Goal: Task Accomplishment & Management: Use online tool/utility

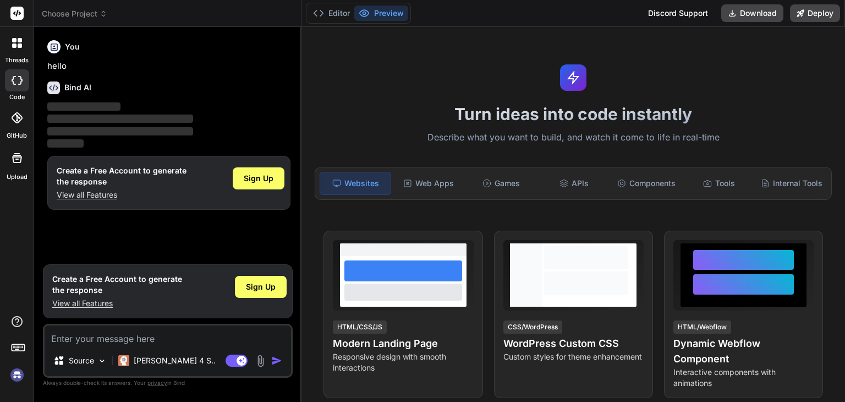
click at [18, 95] on label "code" at bounding box center [16, 96] width 15 height 9
type textarea "x"
click at [107, 342] on textarea at bounding box center [168, 335] width 247 height 20
paste textarea "Build a Smart Irrigation project with ESP32 + sensors (soil, DHT11, MQ air, LDR…"
type textarea "Build a Smart Irrigation project with ESP32 + sensors (soil, DHT11, MQ air, LDR…"
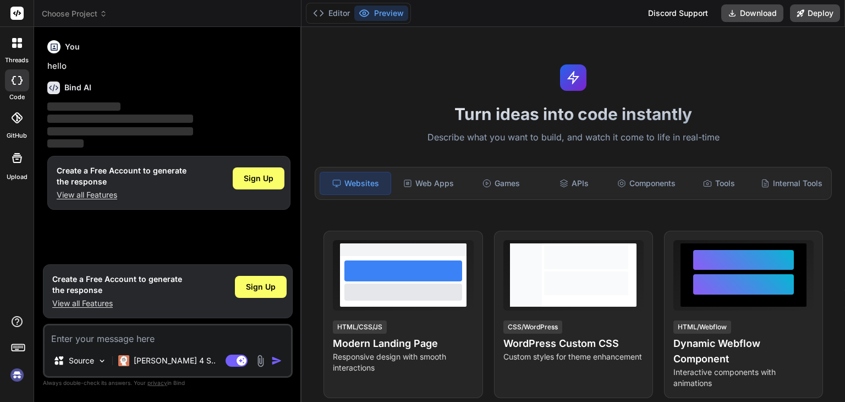
type textarea "x"
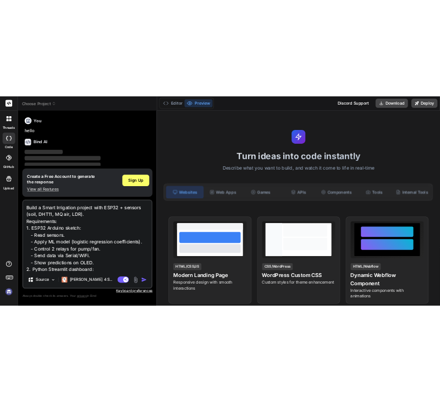
scroll to position [93, 0]
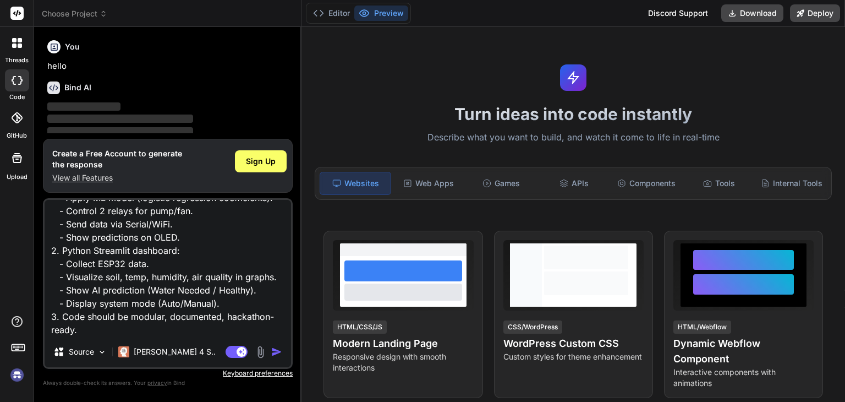
type textarea "Build a Smart Irrigation project with ESP32 + sensors (soil, DHT11, MQ air, LDR…"
click at [282, 351] on img "button" at bounding box center [276, 351] width 11 height 11
click at [276, 351] on img "button" at bounding box center [276, 351] width 11 height 11
click at [279, 351] on img "button" at bounding box center [276, 351] width 11 height 11
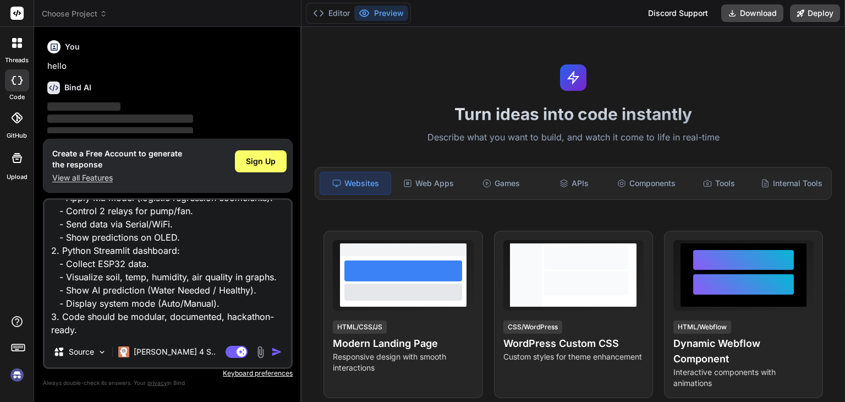
click at [272, 355] on img "button" at bounding box center [276, 351] width 11 height 11
click at [276, 349] on img "button" at bounding box center [276, 351] width 11 height 11
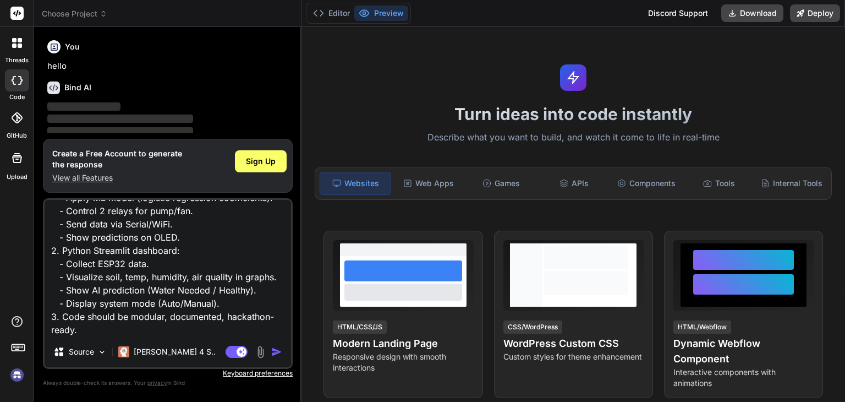
click at [279, 353] on img "button" at bounding box center [276, 351] width 11 height 11
click at [265, 160] on span "Sign Up" at bounding box center [261, 161] width 30 height 11
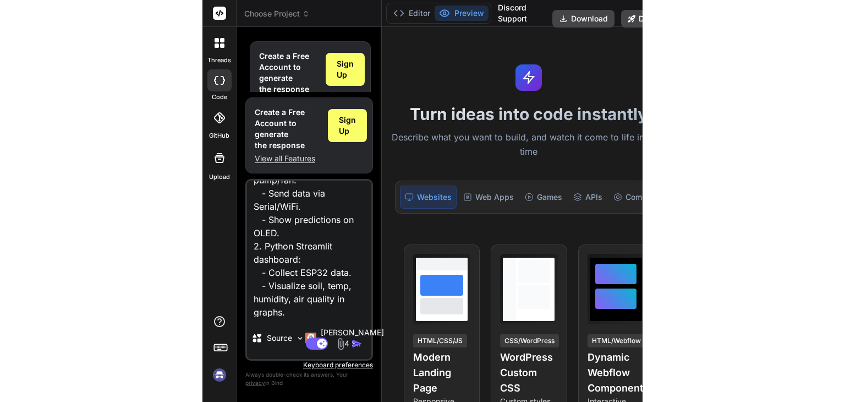
scroll to position [146, 0]
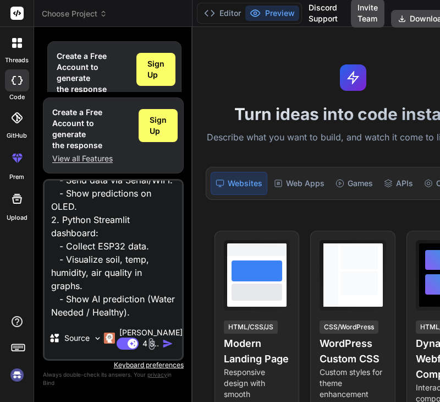
type textarea "x"
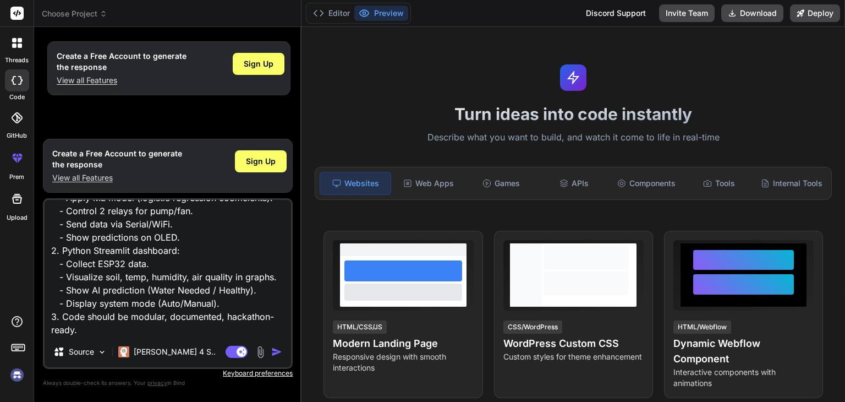
scroll to position [0, 0]
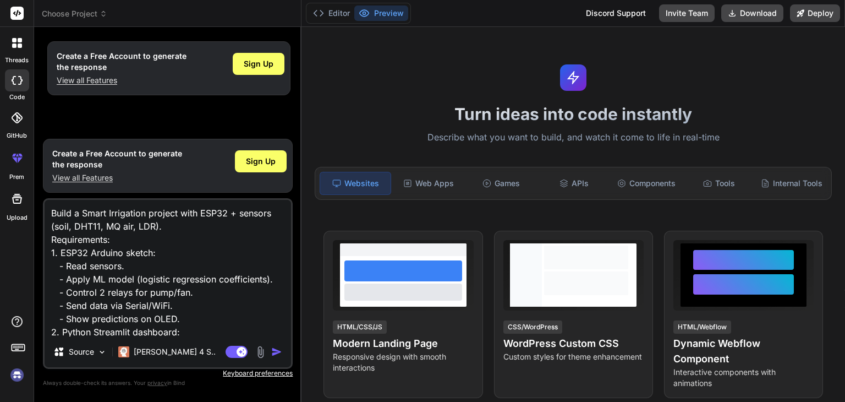
drag, startPoint x: 116, startPoint y: 322, endPoint x: 0, endPoint y: 141, distance: 214.4
click at [0, 141] on div "threads code GitHub prem Upload Choose Project Created with Pixso. Bind AI Web …" at bounding box center [422, 201] width 845 height 402
paste textarea "Lor ips do sitame consectet adi e seddoeius tempori. Utlabore etdolorema aliqu …"
type textarea "Lor ips do sitame consectet adi e seddoeius tempori. Utlabore etdolorema aliqu …"
type textarea "x"
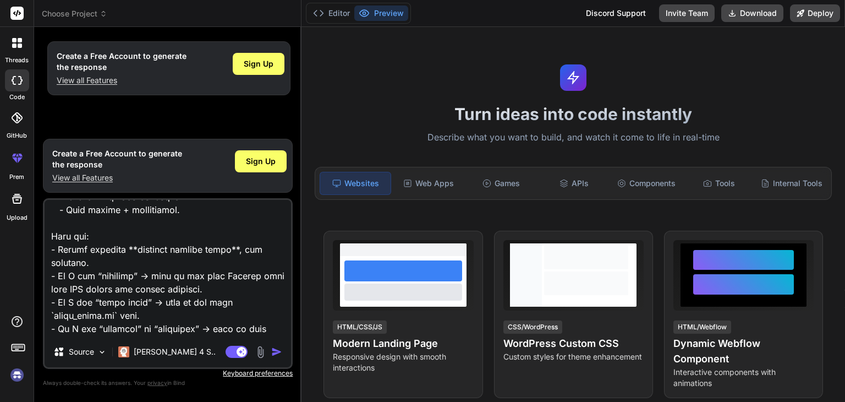
scroll to position [980, 0]
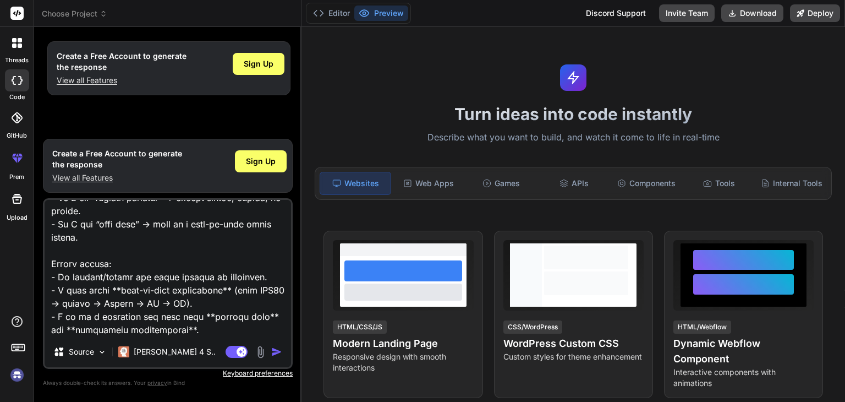
type textarea "Lor ips do sitame consectet adi e seddoeius tempori. Utlabore etdolorema aliqu …"
click at [272, 350] on img "button" at bounding box center [276, 351] width 11 height 11
click at [262, 165] on span "Sign Up" at bounding box center [261, 161] width 30 height 11
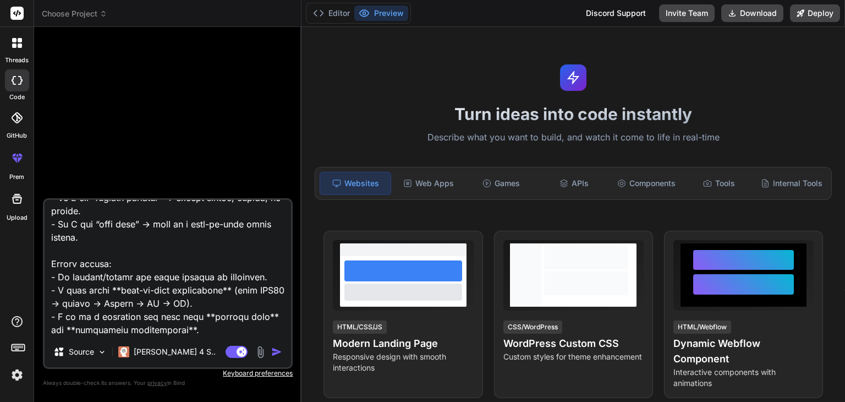
click at [275, 353] on img "button" at bounding box center [276, 351] width 11 height 11
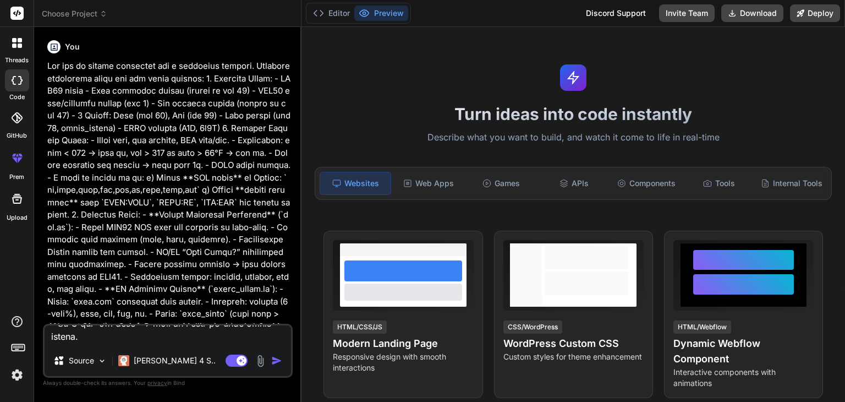
scroll to position [0, 0]
click at [276, 362] on img "button" at bounding box center [276, 360] width 11 height 11
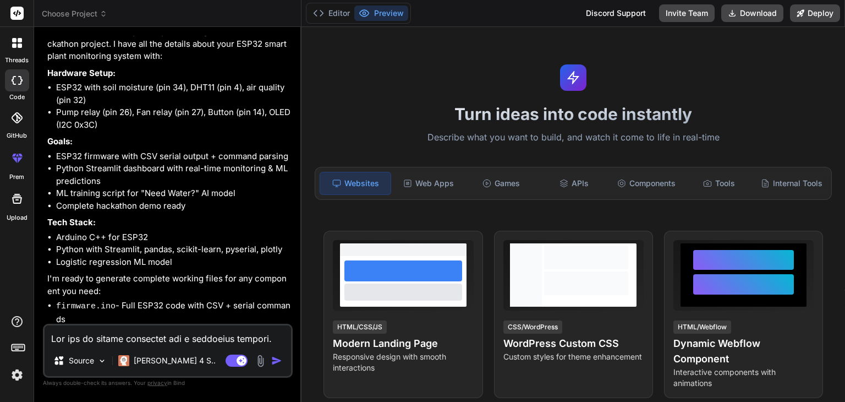
scroll to position [664, 0]
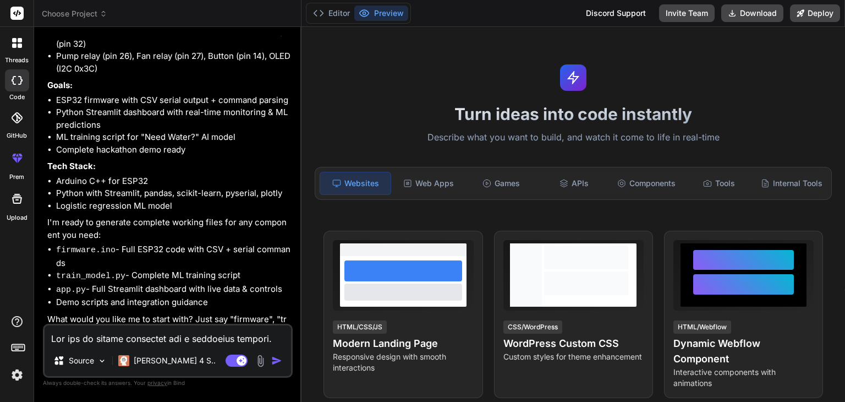
type textarea "x"
click at [150, 334] on textarea at bounding box center [168, 335] width 247 height 20
click at [146, 337] on textarea at bounding box center [168, 335] width 247 height 20
type textarea "c"
type textarea "x"
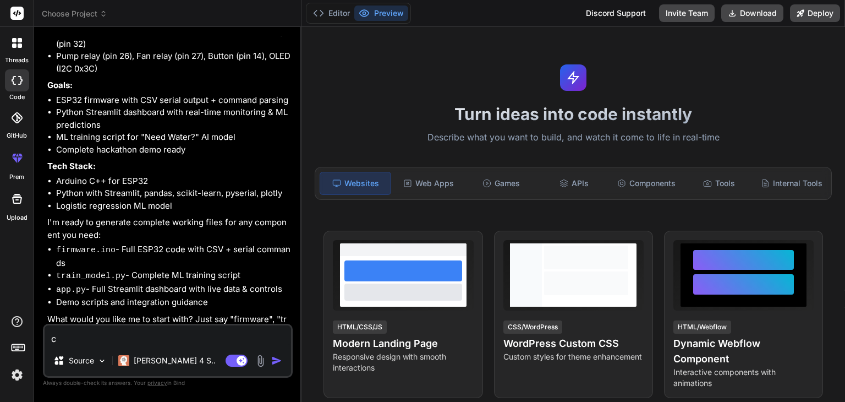
type textarea "co"
type textarea "x"
type textarea "cod"
type textarea "x"
type textarea "code"
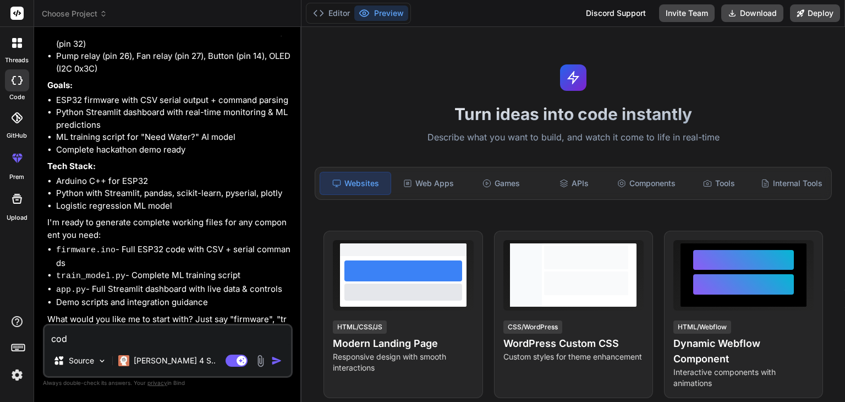
type textarea "x"
type textarea "gcode"
type textarea "x"
type textarea "gicode"
type textarea "x"
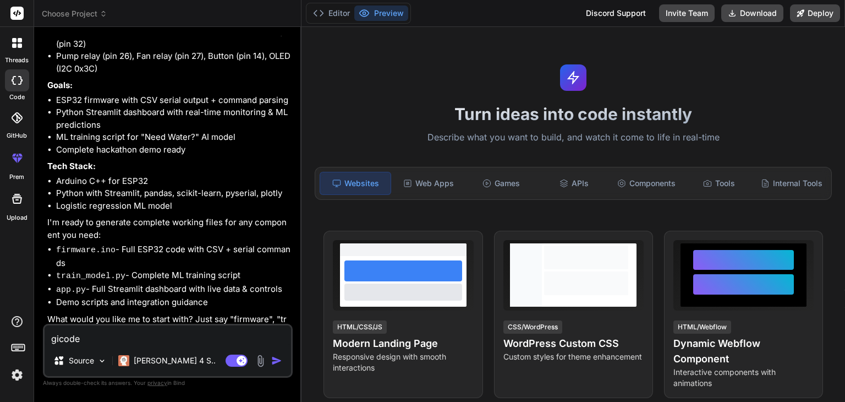
type textarea "givcode"
type textarea "x"
type textarea "givecode"
type textarea "x"
type textarea "give code"
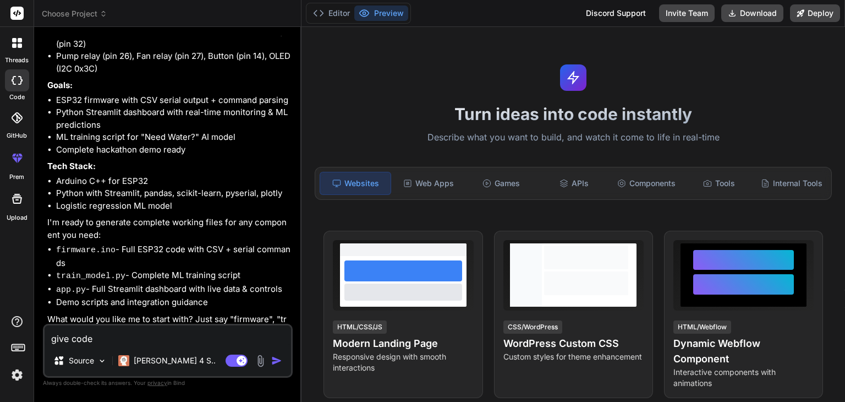
type textarea "x"
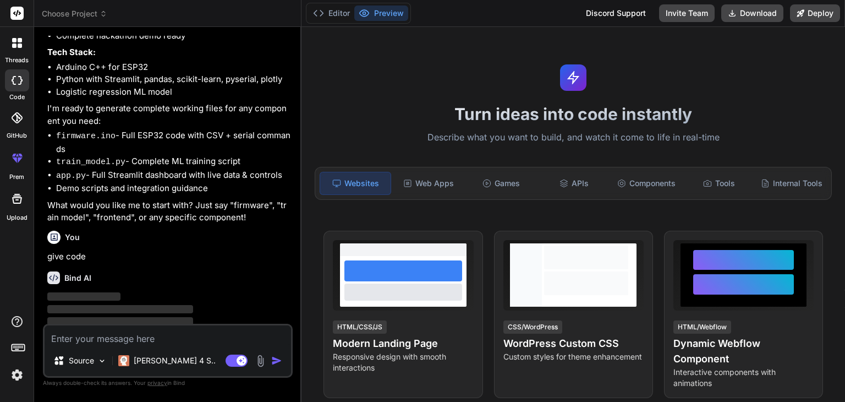
scroll to position [778, 0]
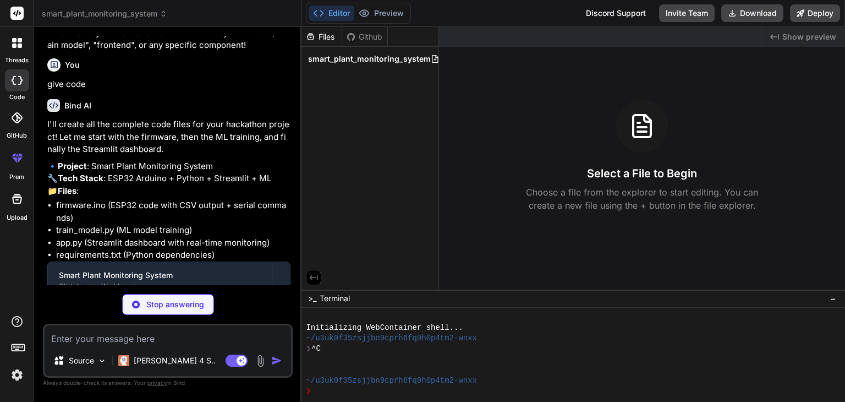
click at [141, 245] on li "app.py (Streamlit dashboard with real-time monitoring)" at bounding box center [173, 243] width 234 height 13
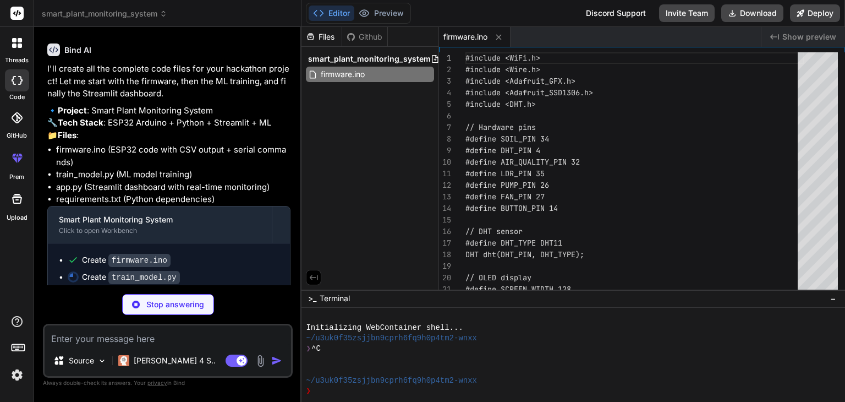
scroll to position [1022, 0]
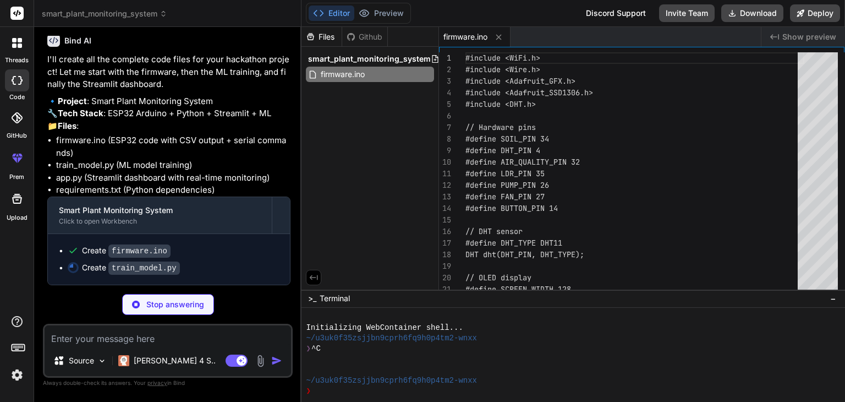
type textarea "x"
type textarea "return model, scaler if __name__ == "__main__": train_model()"
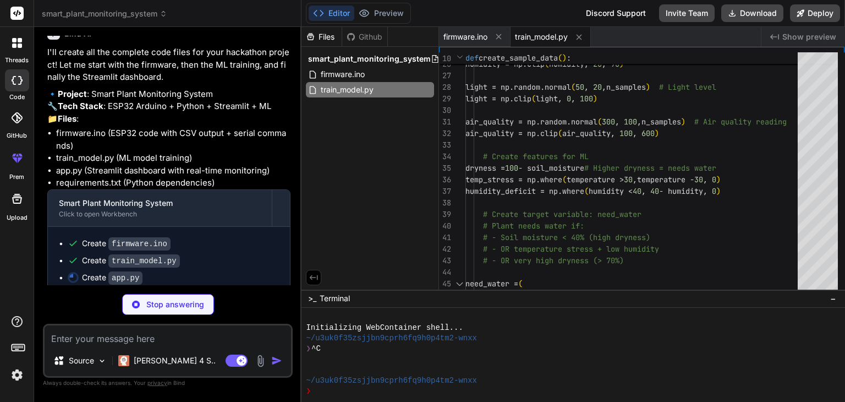
scroll to position [1039, 0]
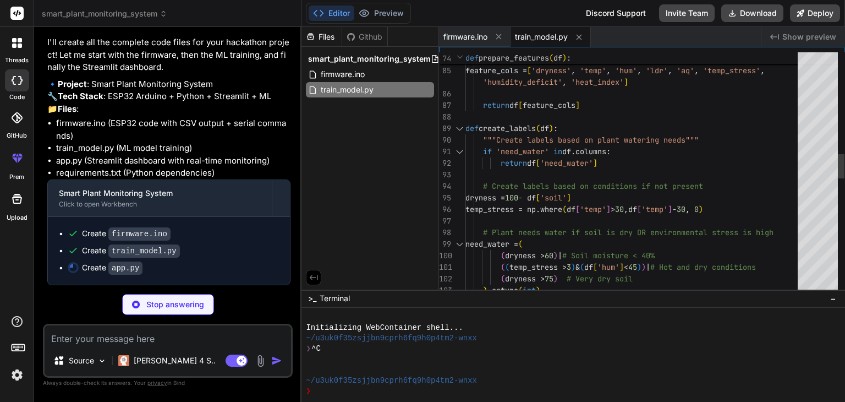
type textarea "x"
type textarea "if __name__ == "__main__": main()"
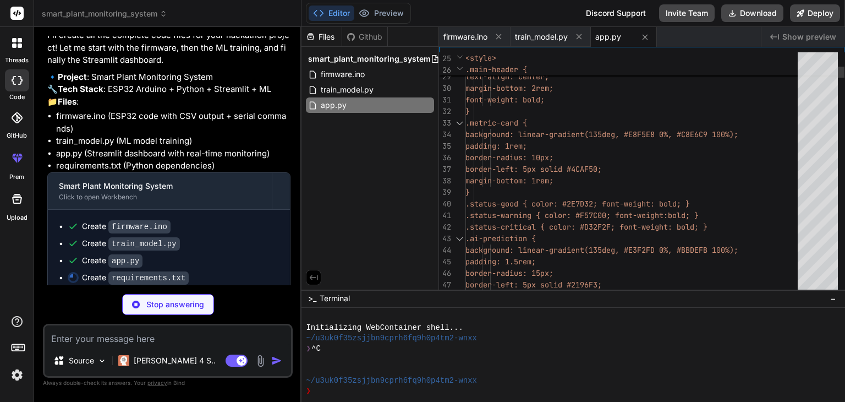
type textarea "x"
type textarea "streamlit>=1.28.0 pandas>=1.5.0 numpy>=1.24.0 plotly>=5.15.0 pyserial>=3.5 scik…"
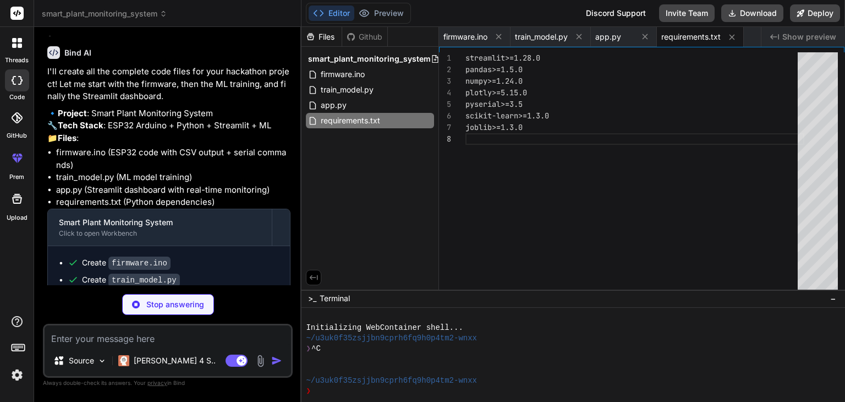
scroll to position [1073, 0]
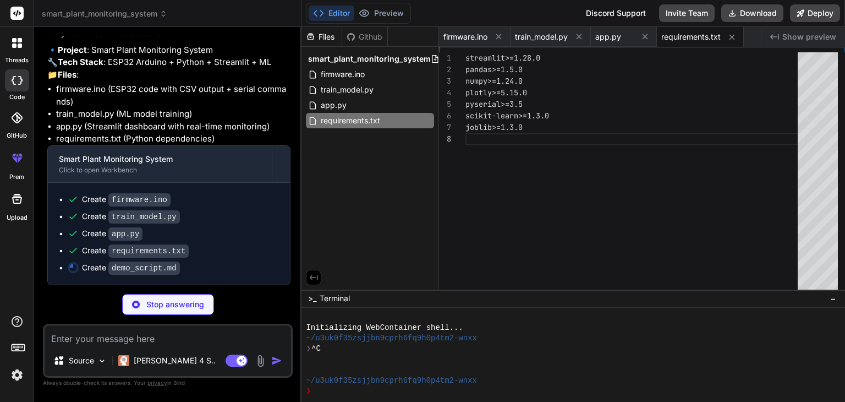
drag, startPoint x: 214, startPoint y: 94, endPoint x: 176, endPoint y: 98, distance: 37.6
click at [176, 98] on li "firmware.ino (ESP32 code with CSV output + serial commands)" at bounding box center [173, 95] width 234 height 25
type textarea "x"
type textarea "- Technical documentation - Partnership opportunities in [GEOGRAPHIC_DATA]"
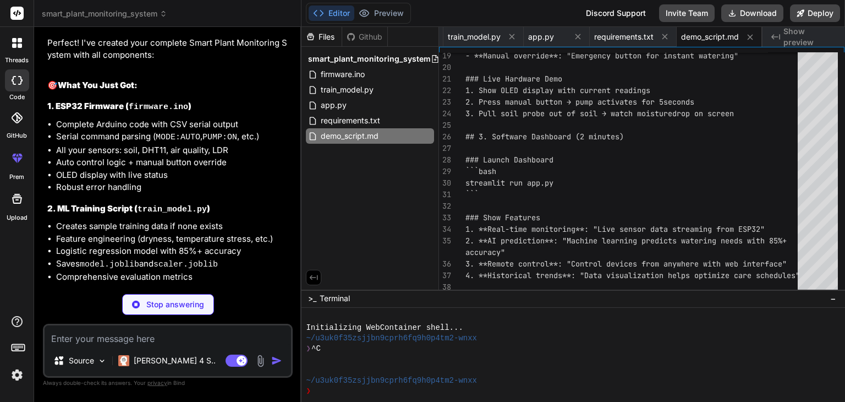
scroll to position [1320, 0]
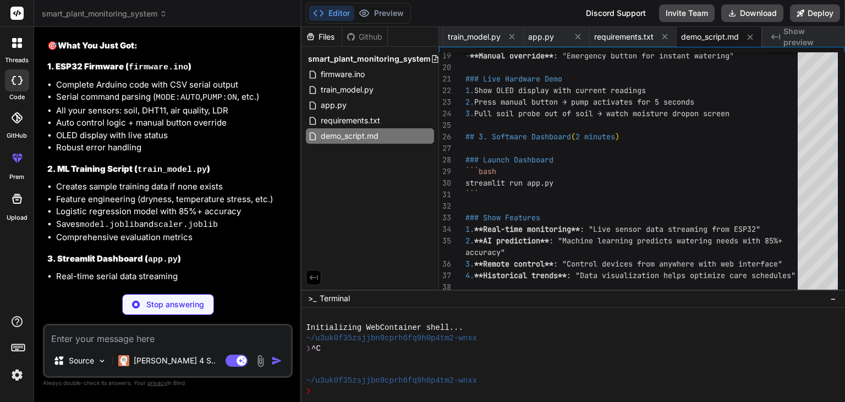
type textarea "x"
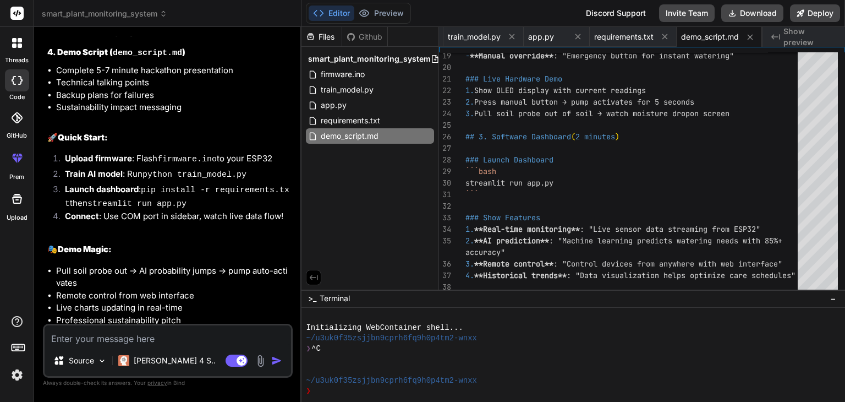
scroll to position [1666, 0]
click at [354, 81] on div "firmware.ino" at bounding box center [370, 74] width 128 height 15
type textarea "display.display(); }"
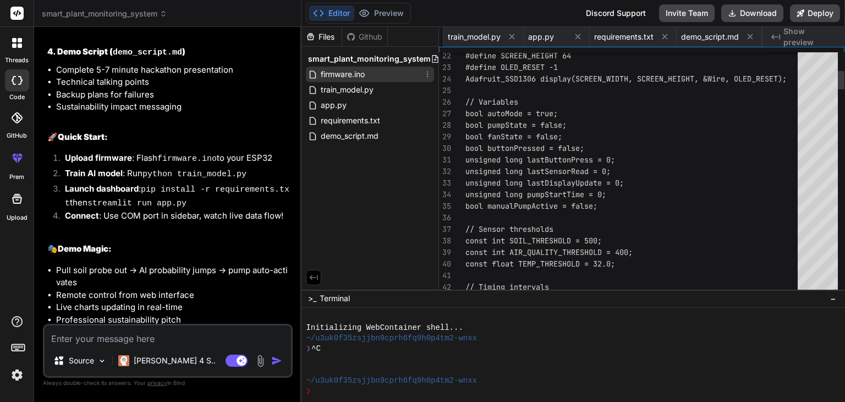
scroll to position [0, 0]
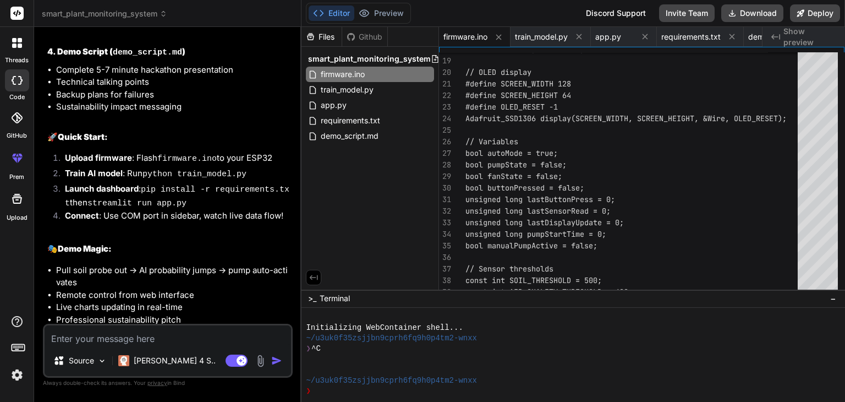
type textarea "x"
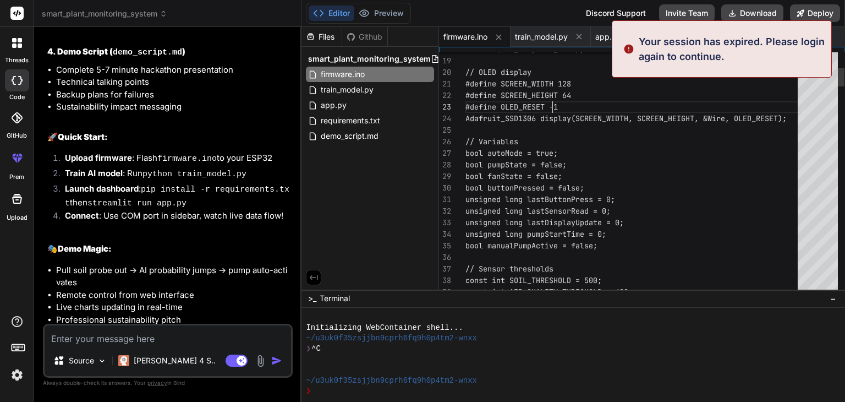
type textarea "#define SCREEN_WIDTH 128 #define SCREEN_HEIGHT 64 #define OLED_RESET -1 Adafrui…"
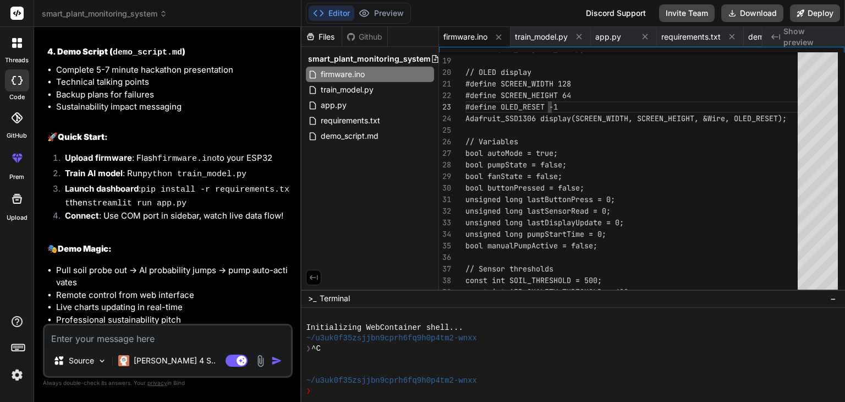
scroll to position [1711, 0]
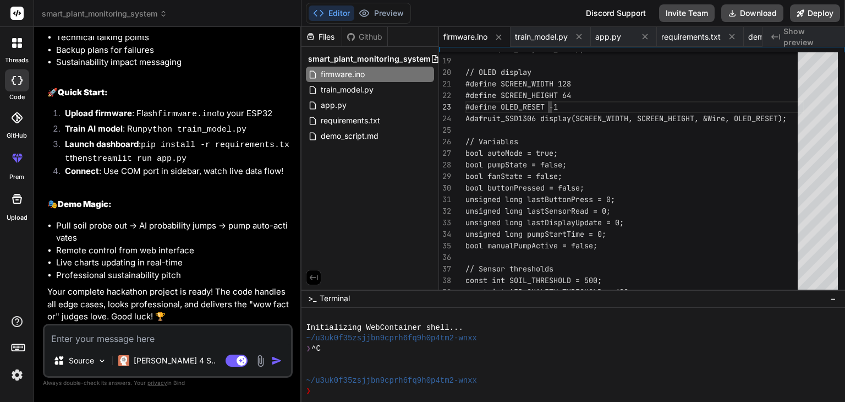
click at [75, 342] on textarea at bounding box center [168, 335] width 247 height 20
type textarea "h"
type textarea "x"
type textarea "ho"
type textarea "x"
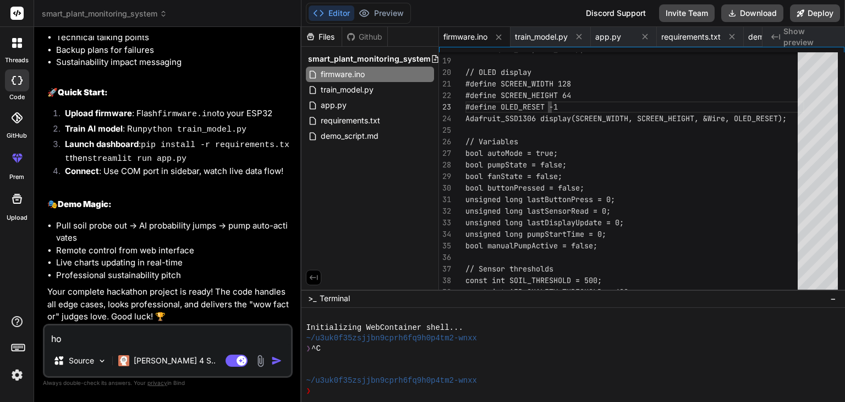
type textarea "how"
type textarea "x"
type textarea "how"
type textarea "x"
type textarea "how t"
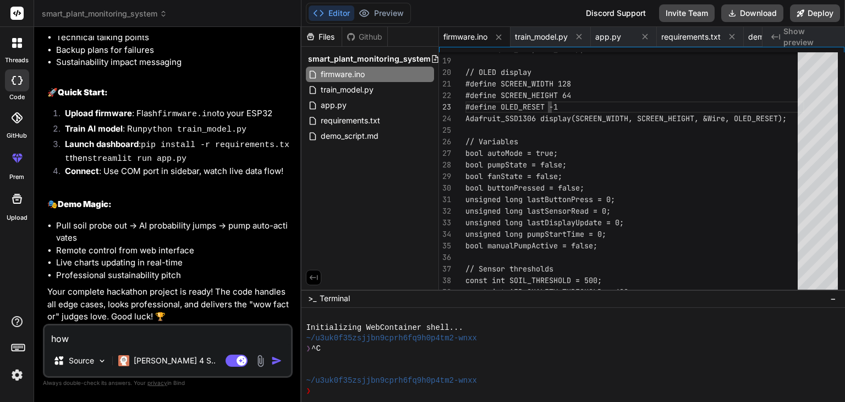
type textarea "x"
type textarea "how to"
type textarea "x"
type textarea "how to"
type textarea "x"
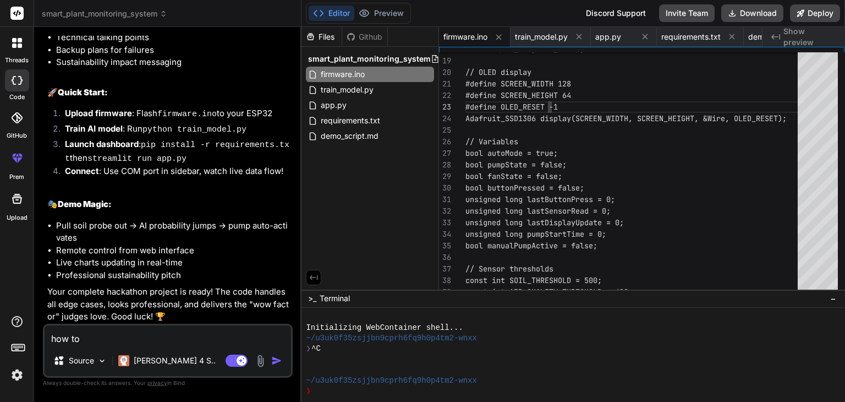
type textarea "how to u"
type textarea "x"
type textarea "how to up"
type textarea "x"
type textarea "how to upl"
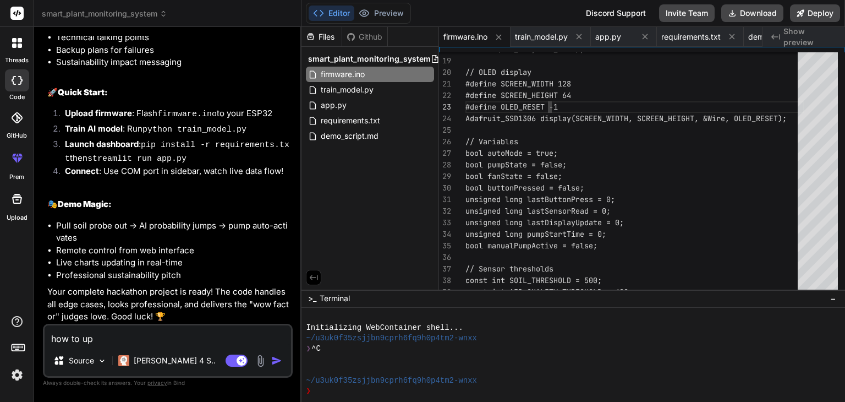
type textarea "x"
type textarea "how to upla"
type textarea "x"
type textarea "how to upl"
type textarea "x"
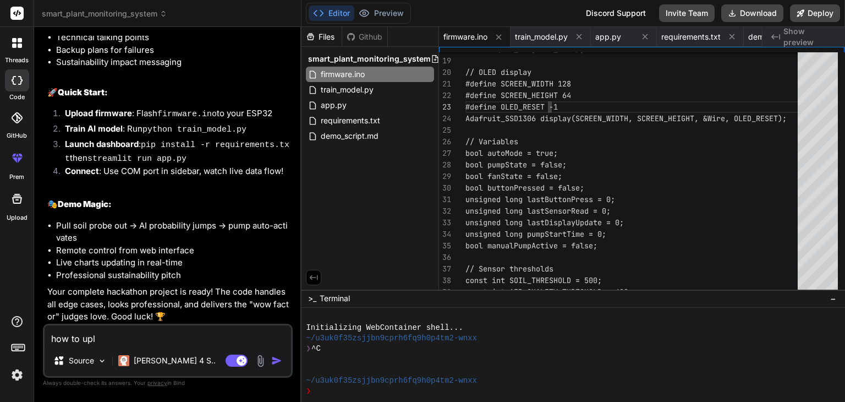
type textarea "how to uplo"
type textarea "x"
type textarea "how to uploa"
type textarea "x"
type textarea "how to upload"
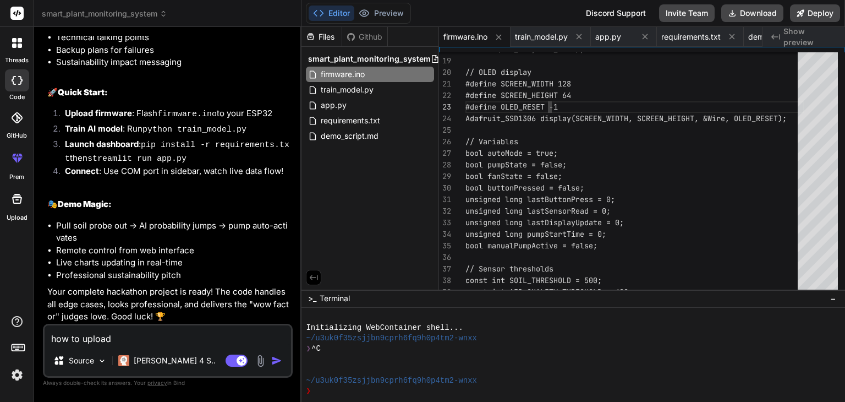
type textarea "x"
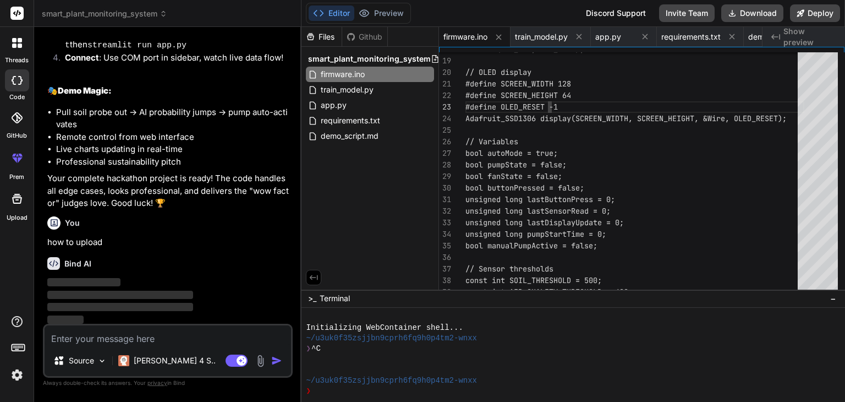
scroll to position [1825, 0]
type textarea "x"
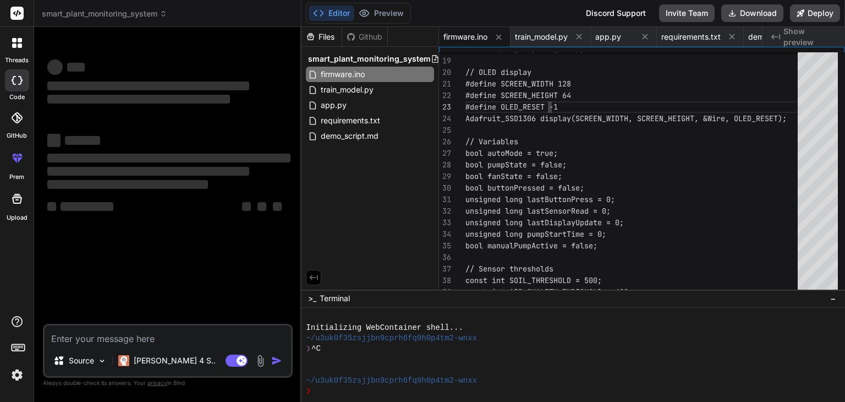
scroll to position [0, 0]
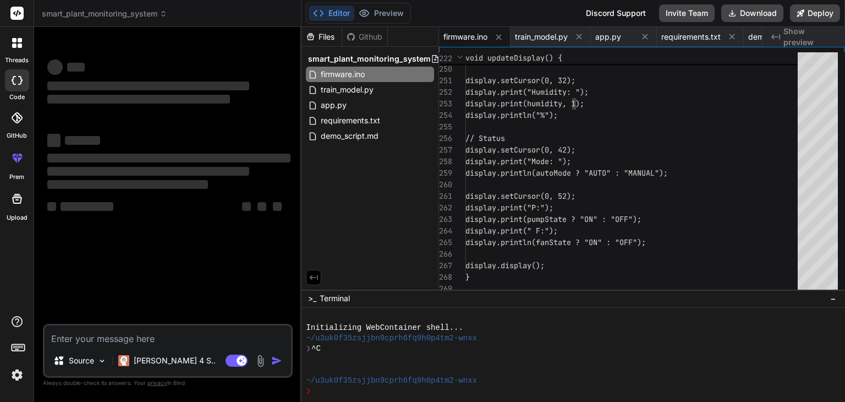
click at [267, 185] on div "‌ ‌ ‌" at bounding box center [168, 171] width 243 height 40
click at [192, 146] on div "‌ ‌" at bounding box center [168, 139] width 243 height 15
type textarea "display.print("Temp: "); display.print(temperature, 1); display.println("C"); d…"
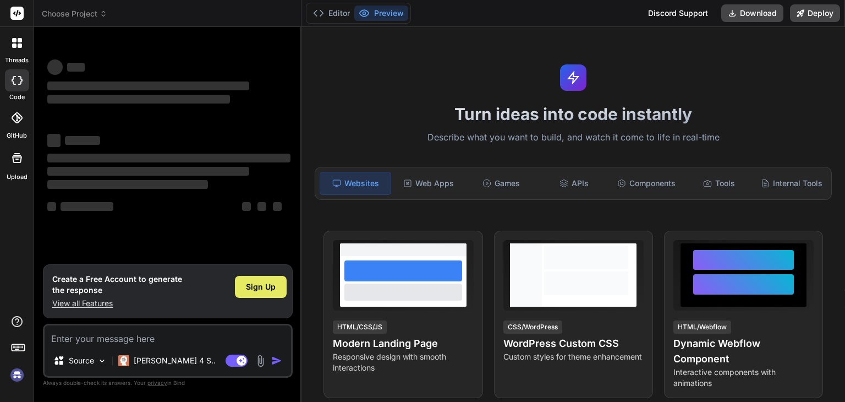
click at [259, 280] on div "Sign Up" at bounding box center [261, 287] width 52 height 22
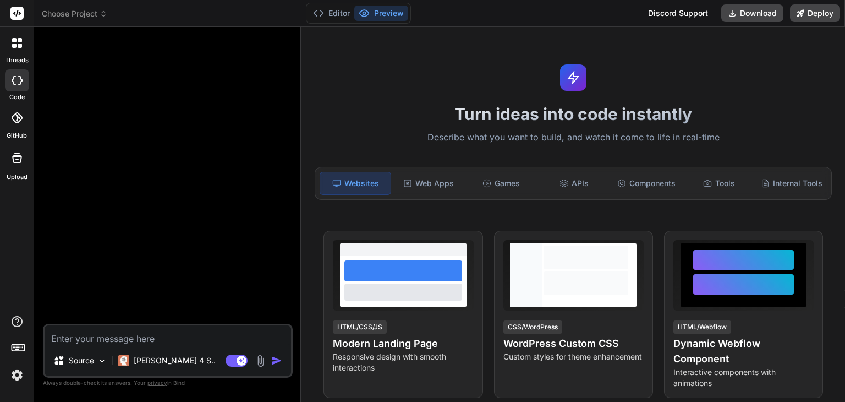
click at [16, 154] on icon at bounding box center [16, 157] width 13 height 13
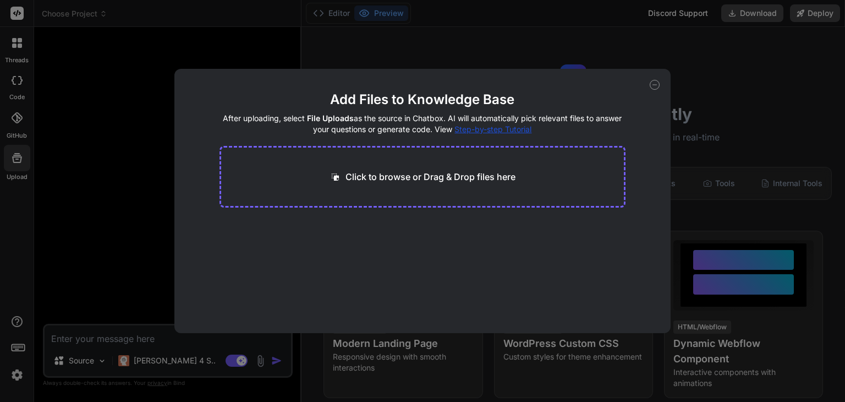
click at [525, 83] on div "Add Files to Knowledge Base After uploading, select File Uploads as the source …" at bounding box center [422, 201] width 496 height 264
click at [654, 84] on icon at bounding box center [655, 85] width 10 height 10
type textarea "x"
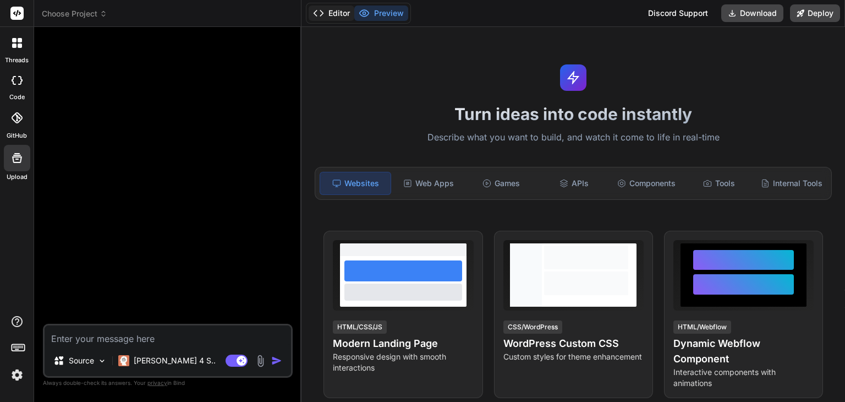
click at [329, 15] on button "Editor" at bounding box center [332, 13] width 46 height 15
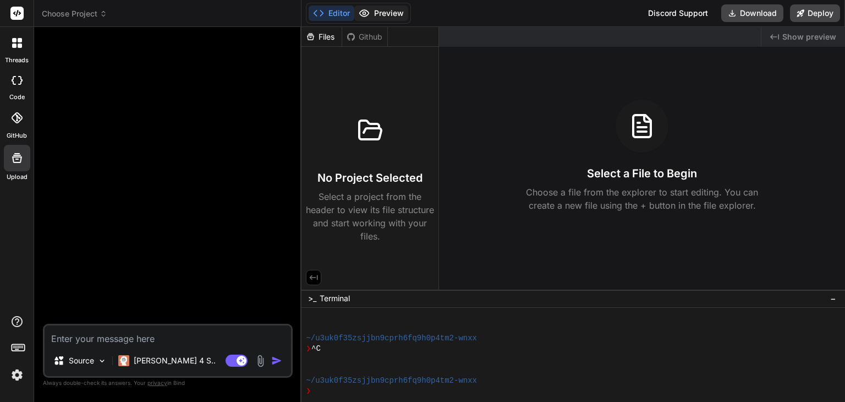
click at [383, 9] on button "Preview" at bounding box center [381, 13] width 54 height 15
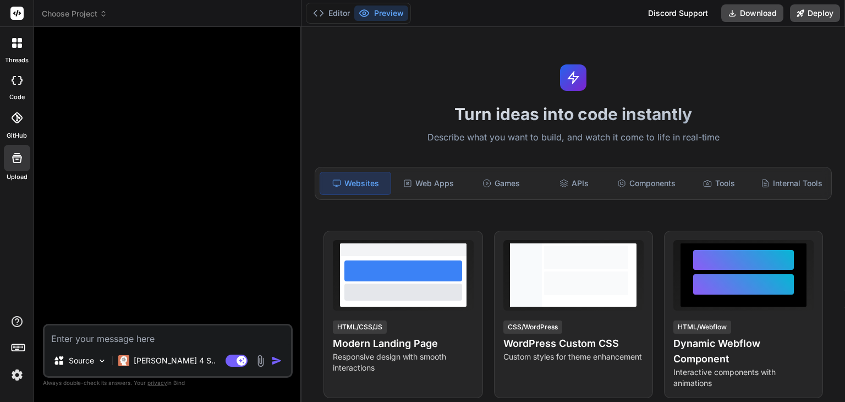
click at [77, 11] on span "Choose Project" at bounding box center [75, 13] width 66 height 11
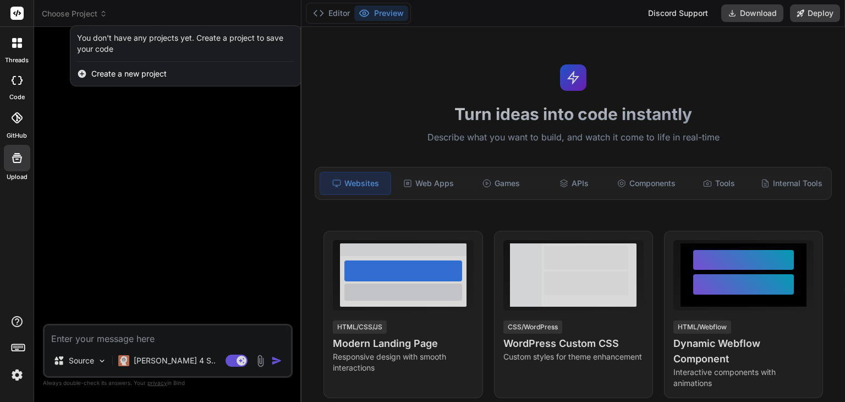
click at [141, 67] on div "Create a new project" at bounding box center [185, 74] width 231 height 24
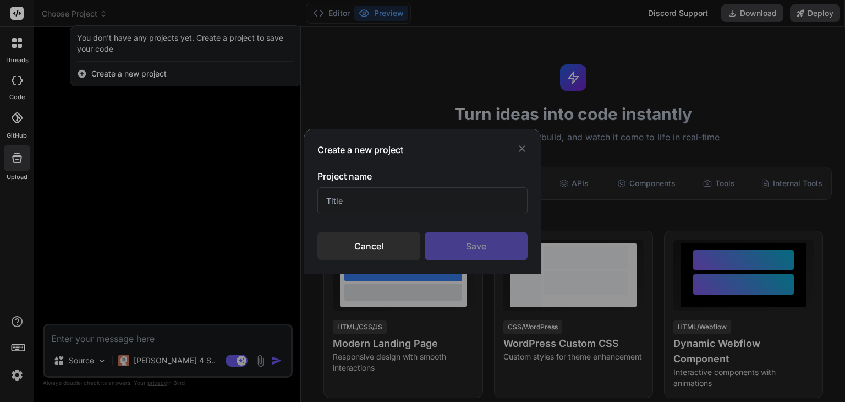
click at [358, 195] on input "text" at bounding box center [423, 200] width 210 height 27
type input "electro"
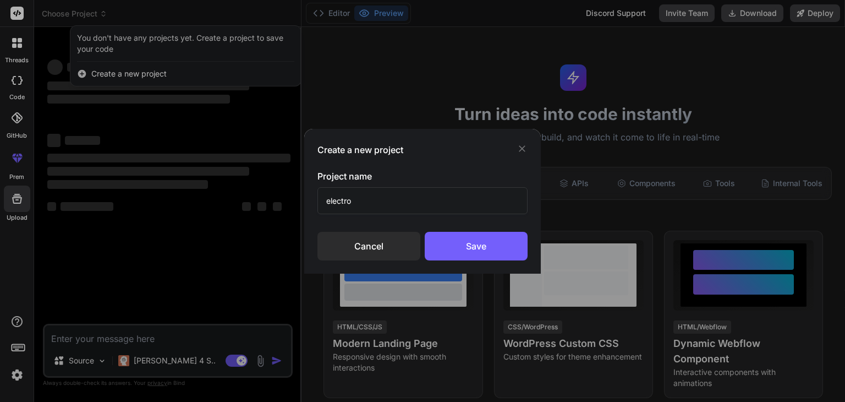
type textarea "x"
type input "electrosapie"
type textarea "x"
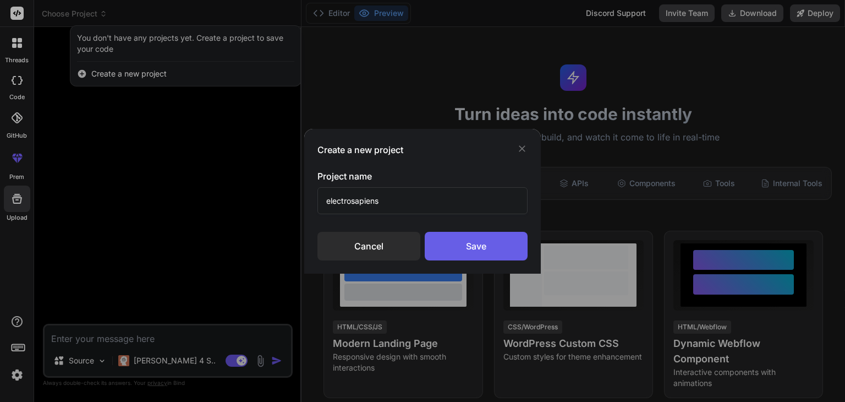
type input "electrosapiens"
click at [497, 238] on div "Save" at bounding box center [476, 246] width 103 height 29
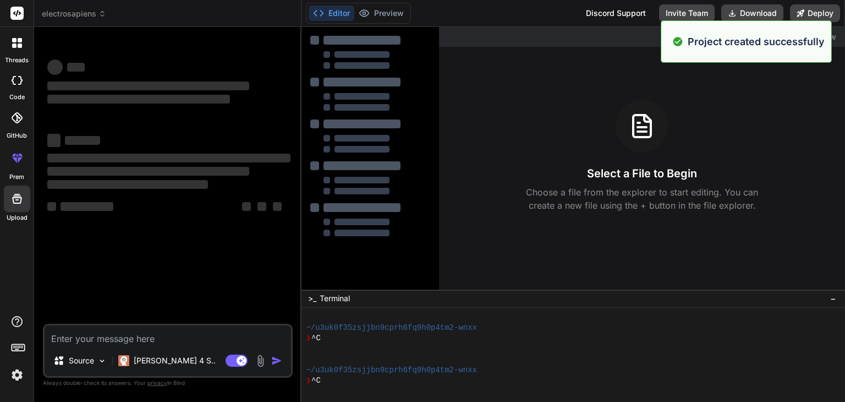
scroll to position [84, 0]
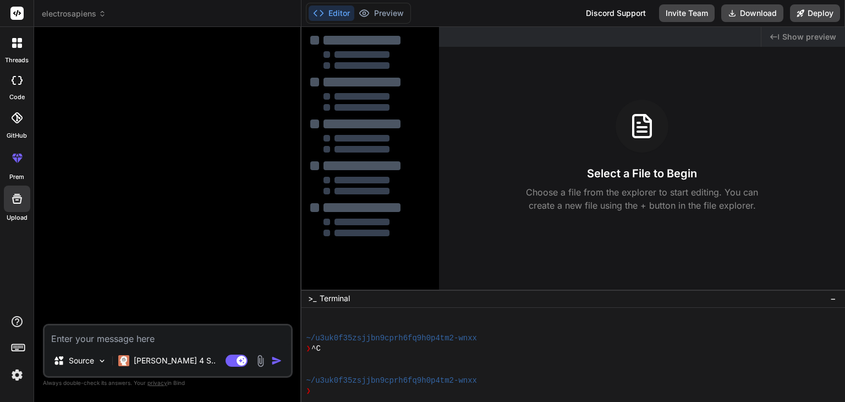
type textarea "x"
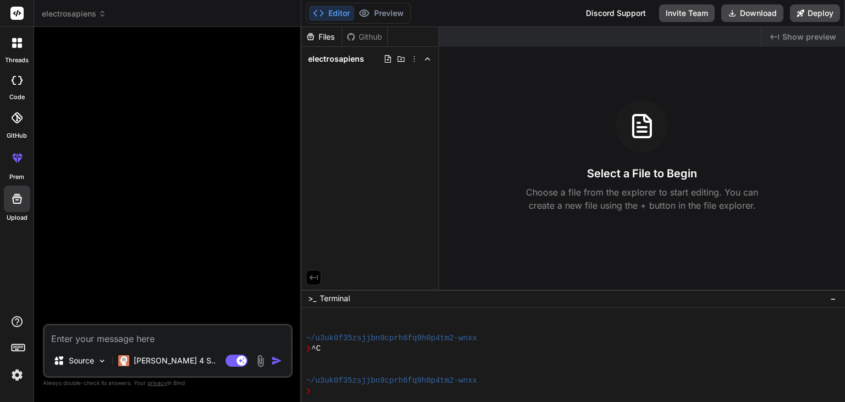
click at [163, 330] on textarea at bounding box center [168, 335] width 247 height 20
paste textarea "Lor ips do sitame consectet adi e seddoeius tempori. Utlabore etdolorema aliqu …"
type textarea "Lor ips do sitame consectet adi e seddoeius tempori. Utlabore etdolorema aliqu …"
type textarea "x"
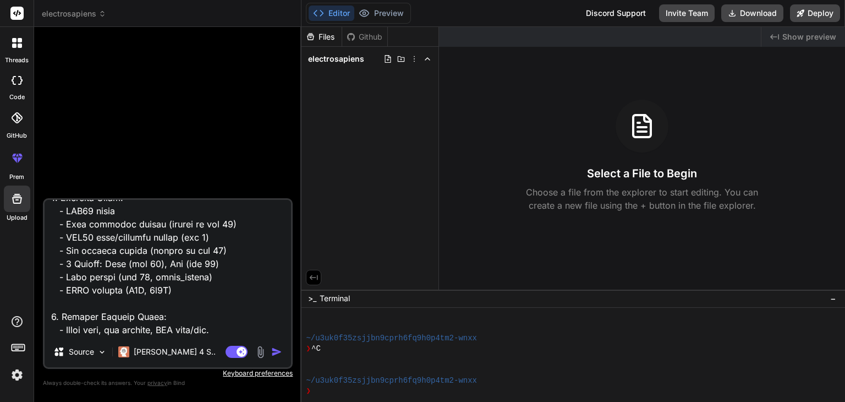
scroll to position [0, 0]
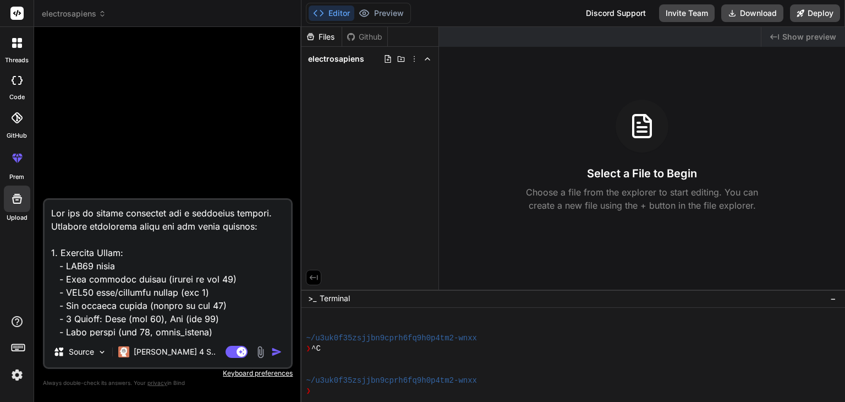
type textarea "Lor ips do sitame consectet adi e seddoeius tempori. Utlabore etdolorema aliqu …"
click at [277, 357] on img "button" at bounding box center [276, 351] width 11 height 11
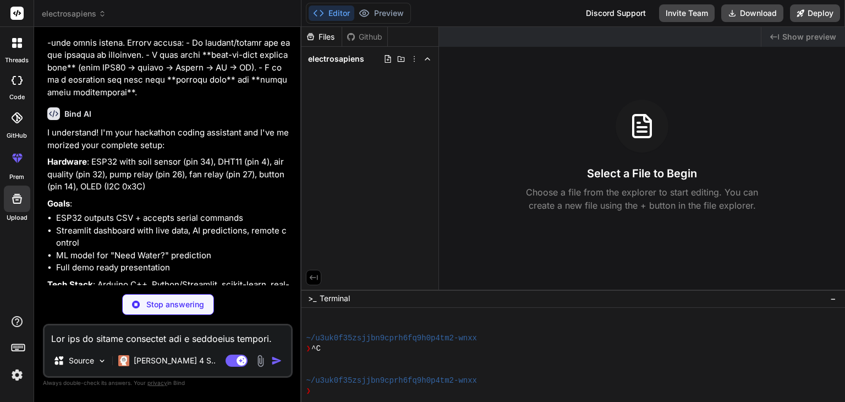
scroll to position [507, 0]
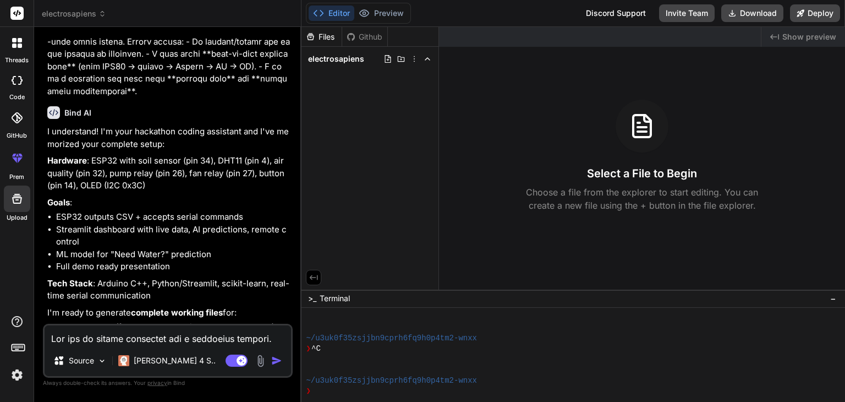
type textarea "x"
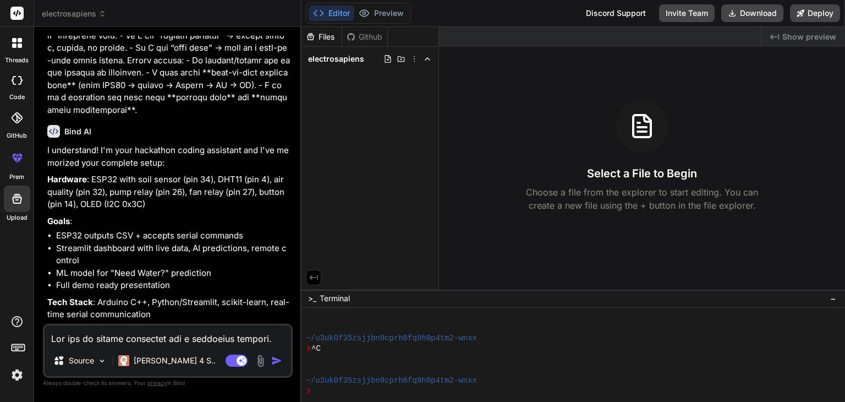
scroll to position [585, 0]
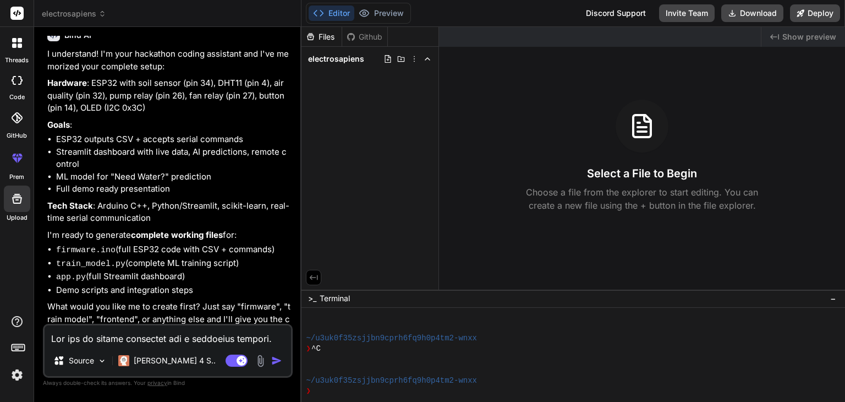
click at [98, 337] on textarea at bounding box center [168, 335] width 247 height 20
type textarea "i"
type textarea "x"
type textarea "i"
type textarea "x"
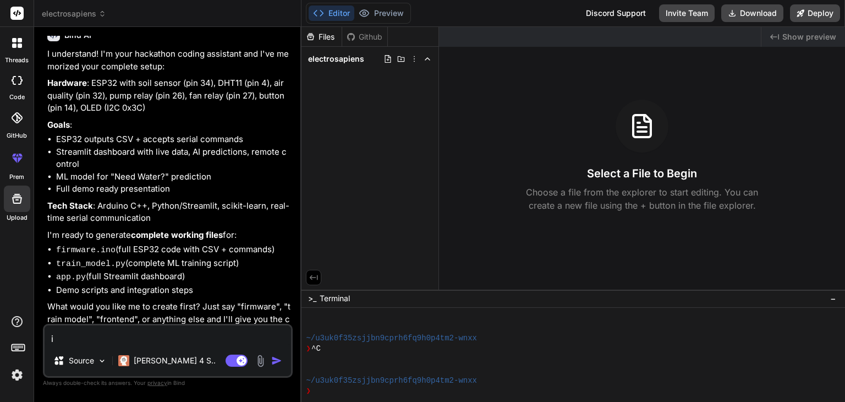
type textarea "i a"
type textarea "x"
type textarea "i ad"
type textarea "x"
type textarea "i adr"
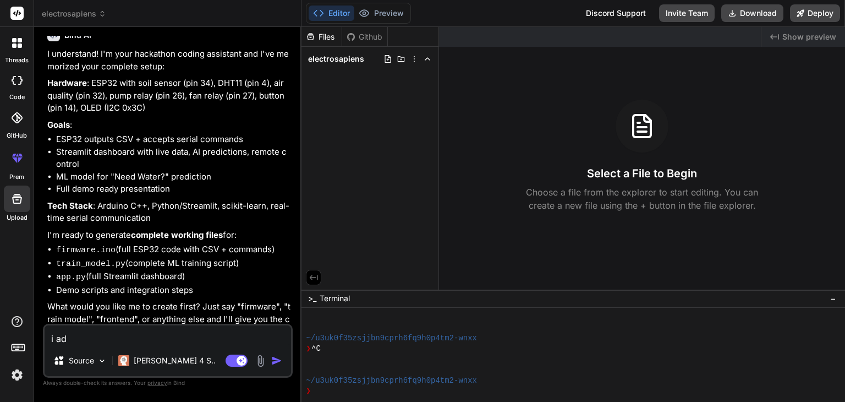
type textarea "x"
type textarea "i adre"
type textarea "x"
type textarea "i [PERSON_NAME]"
type textarea "x"
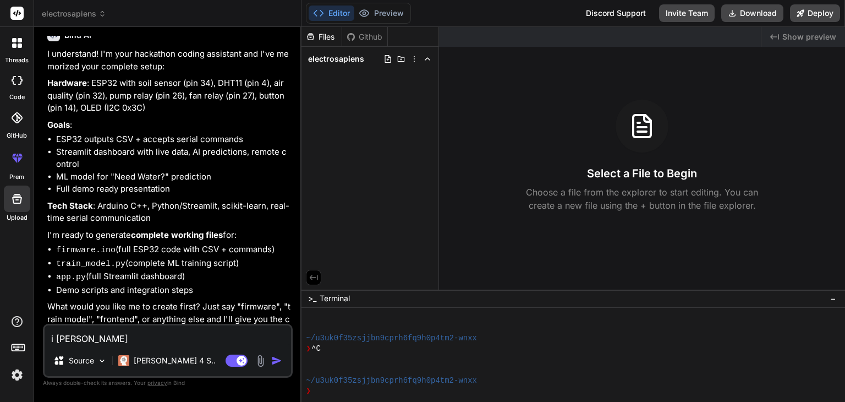
type textarea "i adreal"
type textarea "x"
type textarea "i adrealy"
type textarea "x"
type textarea "i adrealy"
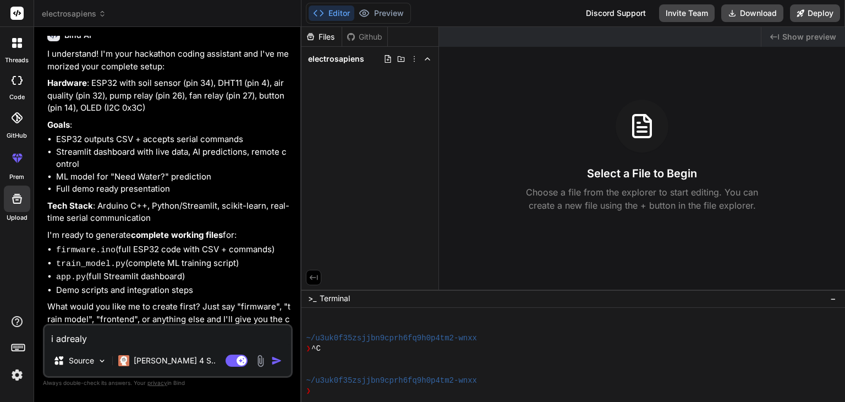
type textarea "x"
type textarea "i aldrealy"
type textarea "x"
type textarea "i alrealy"
type textarea "x"
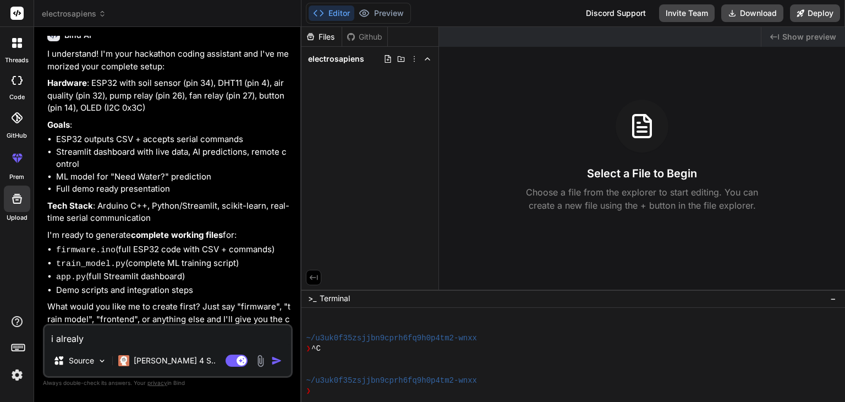
type textarea "i alreay"
type textarea "x"
type textarea "i already"
type textarea "x"
type textarea "i already d"
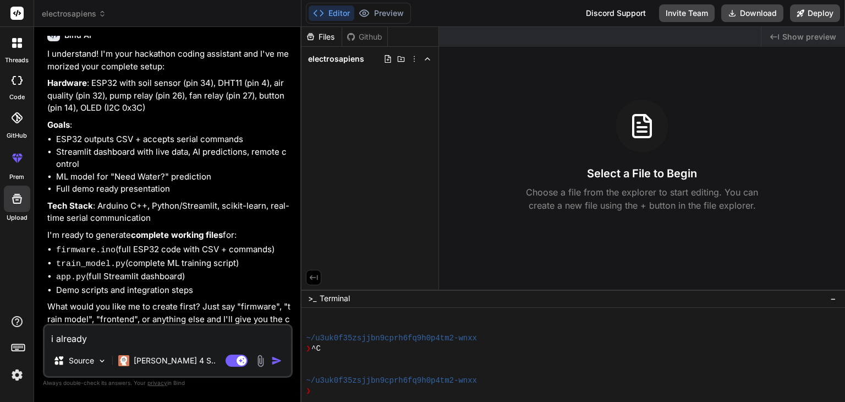
type textarea "x"
type textarea "i already di"
type textarea "x"
type textarea "i already did"
type textarea "x"
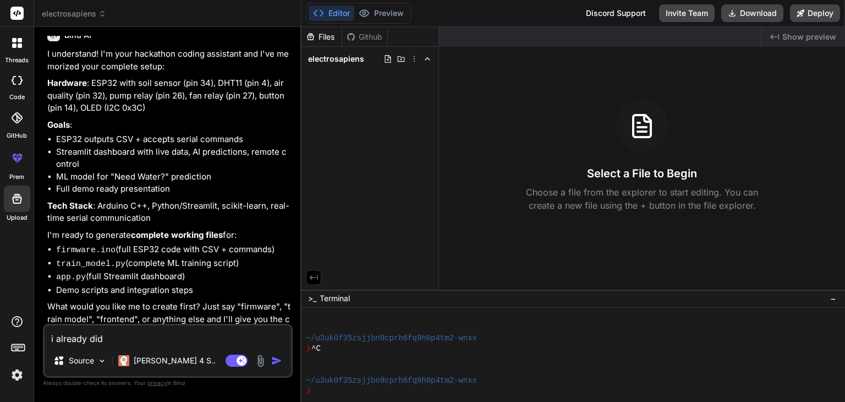
type textarea "i already did"
type textarea "x"
type textarea "i already did a"
type textarea "x"
type textarea "i already did ar"
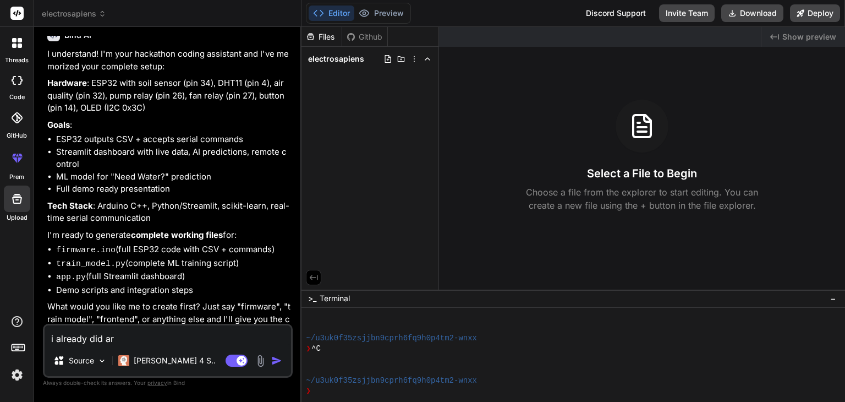
type textarea "x"
type textarea "i already did ard"
type textarea "x"
type textarea "i already did ardu"
type textarea "x"
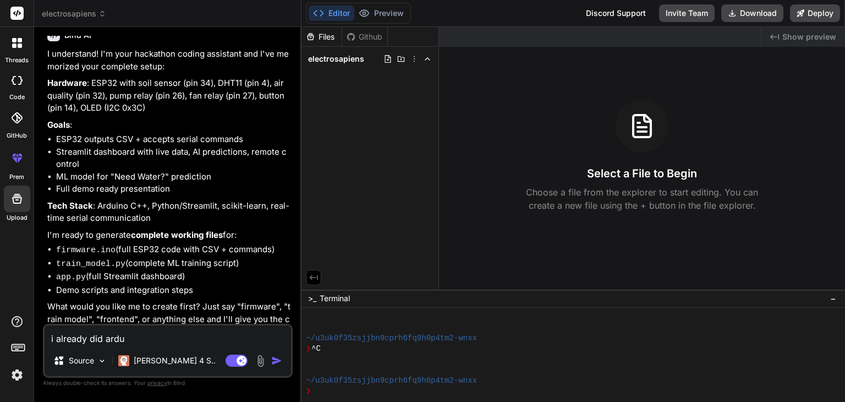
type textarea "i already did ardui"
type textarea "x"
type textarea "i already did arduin"
type textarea "x"
type textarea "i already did arduinp"
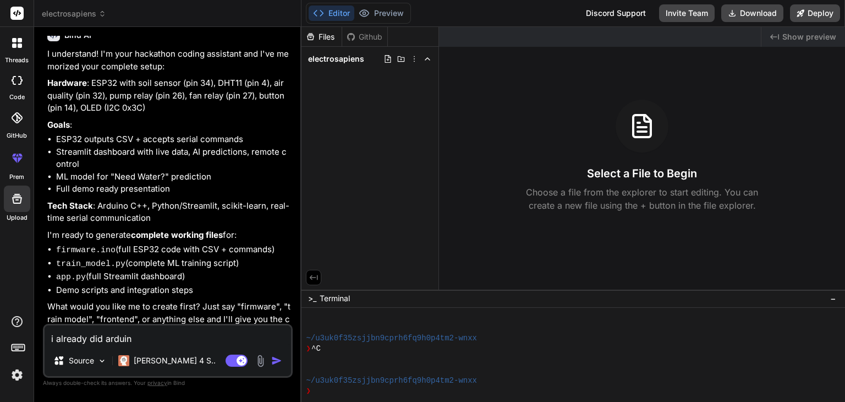
type textarea "x"
type textarea "i already did arduinp"
type textarea "x"
type textarea "i already did arduinp o"
type textarea "x"
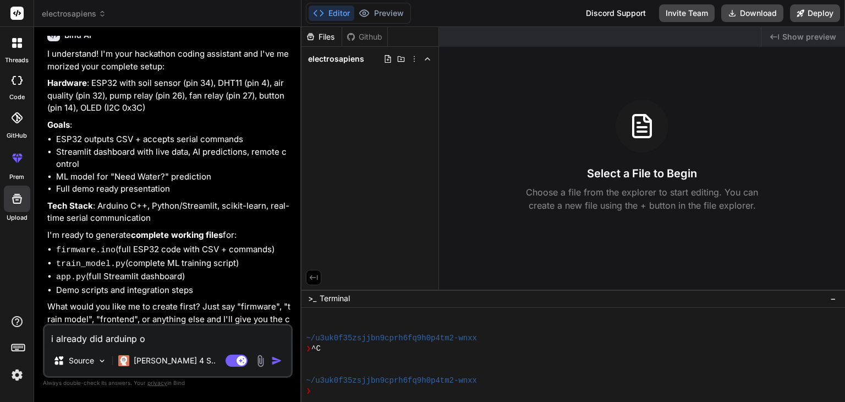
type textarea "i already did arduinp"
type textarea "x"
type textarea "i already did arduinp"
type textarea "x"
type textarea "i already did arduin"
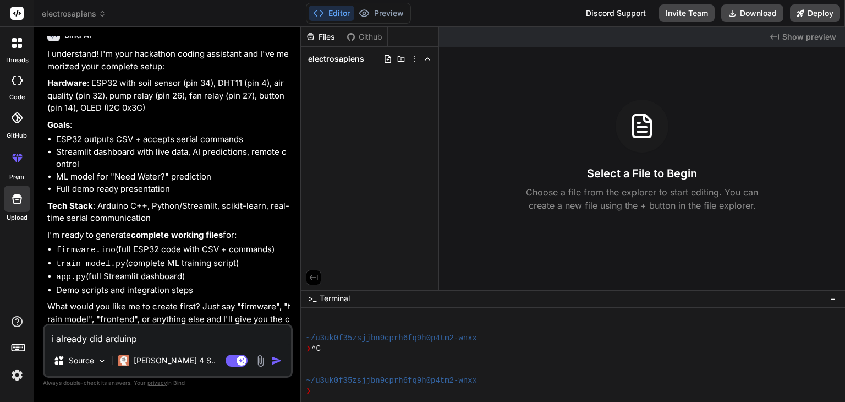
type textarea "x"
type textarea "i already did arduino"
type textarea "x"
type textarea "i already did arduino"
type textarea "x"
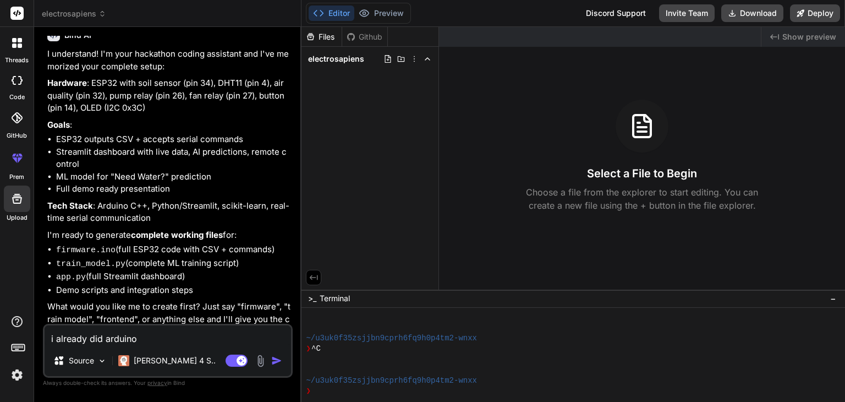
type textarea "i already did arduino i"
type textarea "x"
type textarea "i already did arduino id"
type textarea "x"
type textarea "i already did arduino ide"
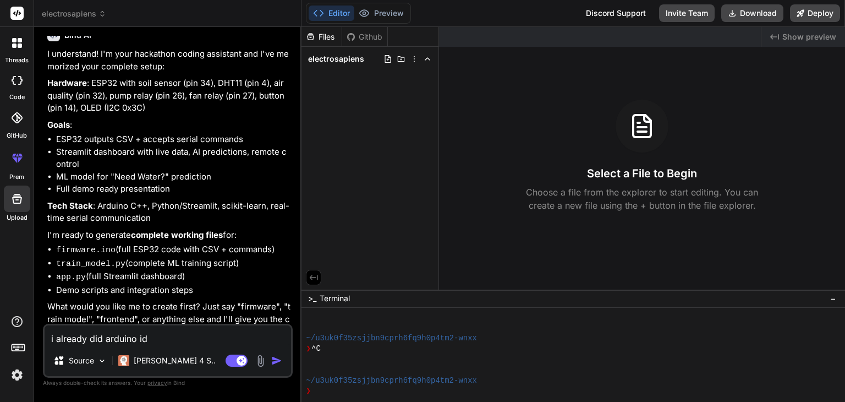
type textarea "x"
type textarea "i already did arduino ide"
type textarea "x"
type textarea "i already did arduino ide p"
type textarea "x"
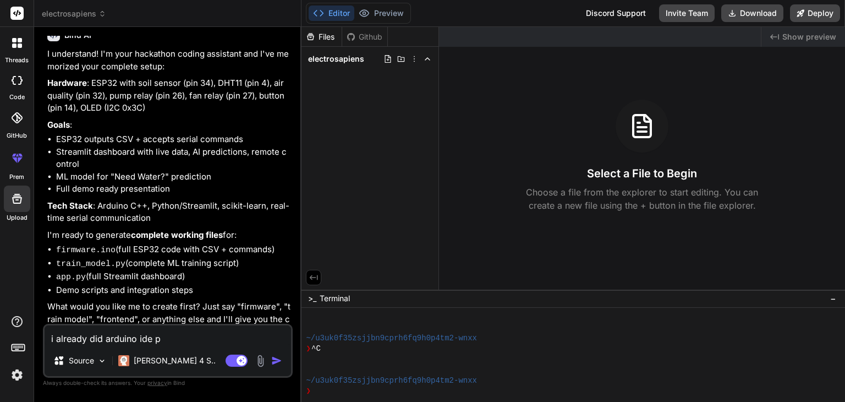
type textarea "i already did arduino ide pa"
type textarea "x"
type textarea "i already did arduino ide par"
type textarea "x"
type textarea "i already did arduino ide part"
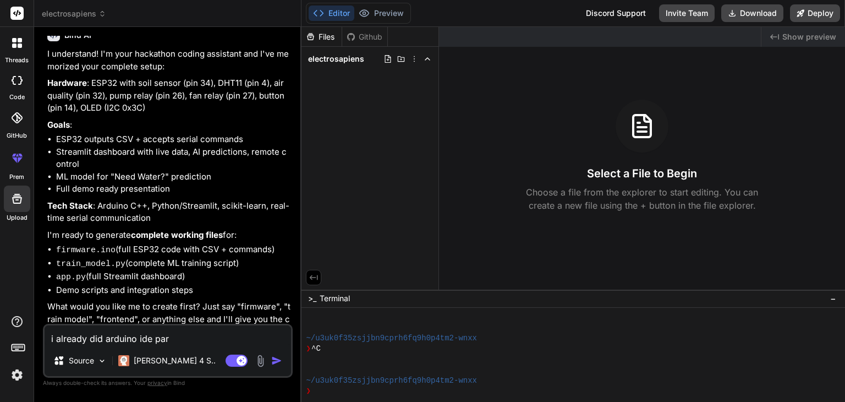
type textarea "x"
type textarea "i already did arduino ide part"
type textarea "x"
type textarea "i already did arduino ide part d"
type textarea "x"
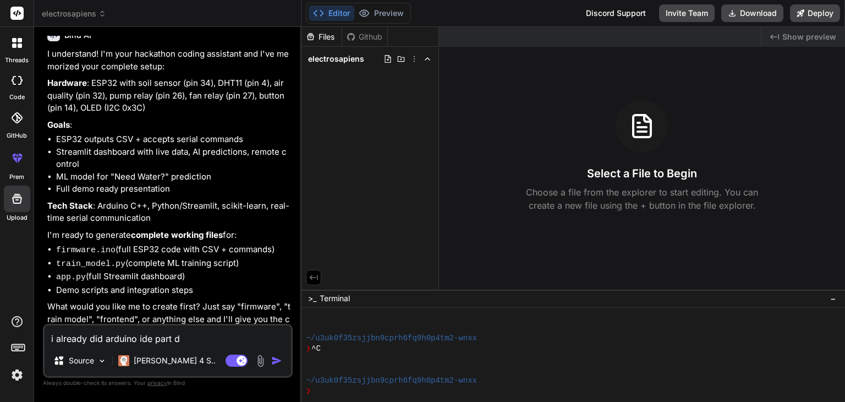
type textarea "i already did arduino ide part do"
type textarea "x"
type textarea "i already did arduino ide part do"
type textarea "x"
type textarea "i already did arduino ide part do m"
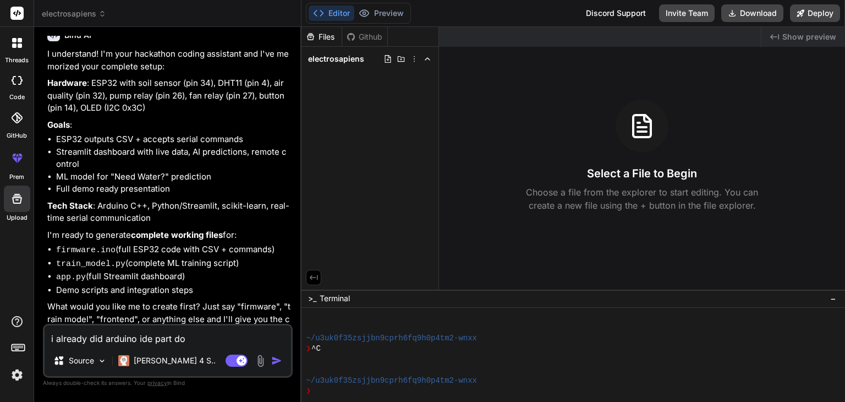
type textarea "x"
type textarea "i already did arduino ide part do ml"
type textarea "x"
type textarea "i already did arduino ide part do ml"
type textarea "x"
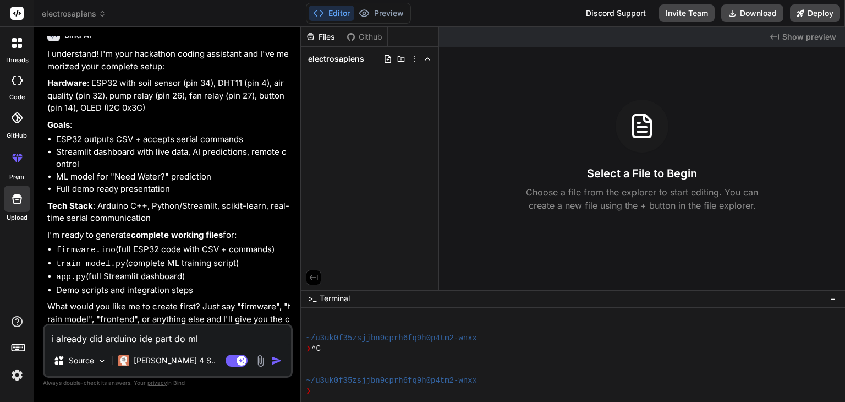
type textarea "i already did arduino ide part do ml m"
type textarea "x"
type textarea "i already did arduino ide part do ml mo"
type textarea "x"
type textarea "i already did arduino ide part do ml mod"
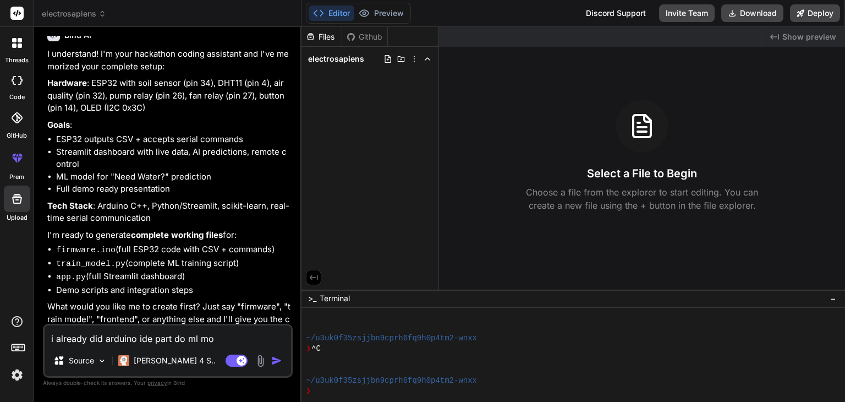
type textarea "x"
type textarea "i already did arduino ide part do ml mode"
type textarea "x"
type textarea "i already did arduino ide part do ml model"
type textarea "x"
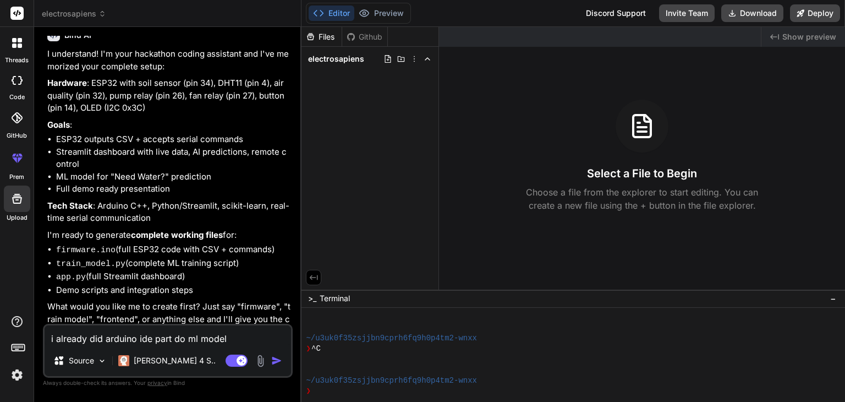
type textarea "i already did arduino ide part do ml model"
type textarea "x"
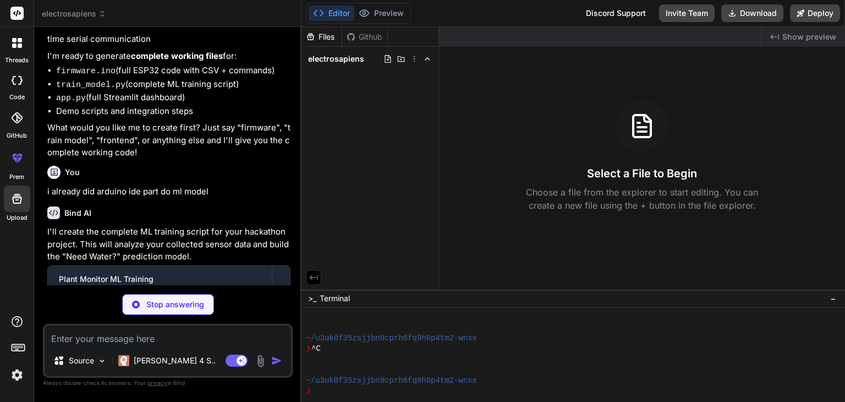
scroll to position [799, 0]
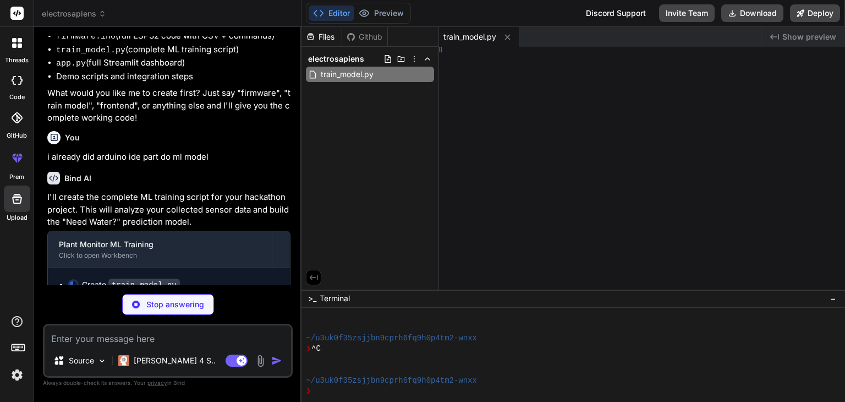
type textarea "x"
type textarea "=3.5"
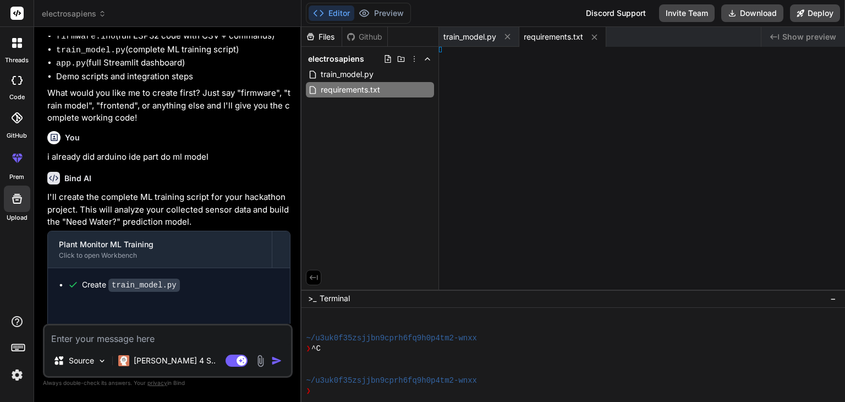
type textarea "x"
type textarea "pandas>=1.5.0 numpy>=1.24.0 scikit-learn>=1.3.0 matplotlib>=3.6.0 [PERSON_NAME]…"
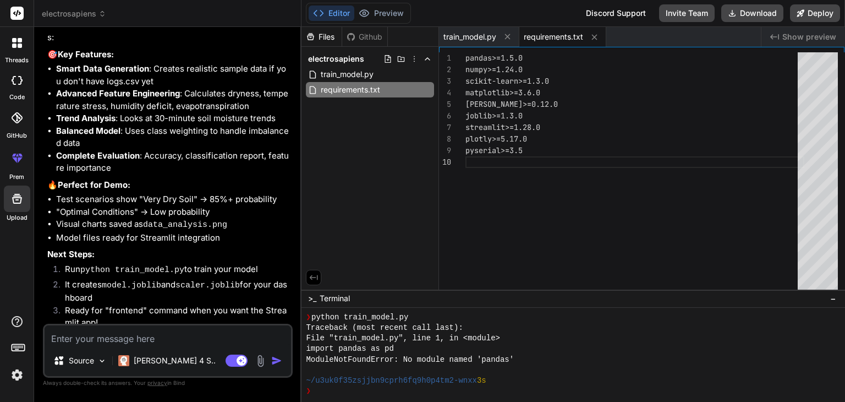
scroll to position [1189, 0]
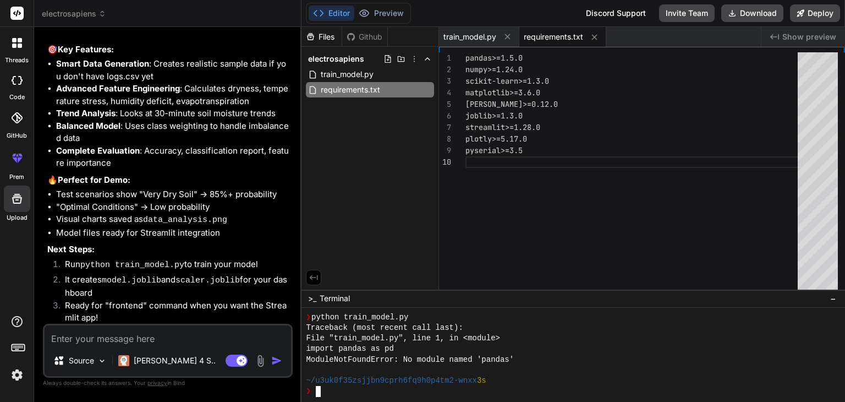
click at [325, 394] on div "❯" at bounding box center [567, 391] width 522 height 10
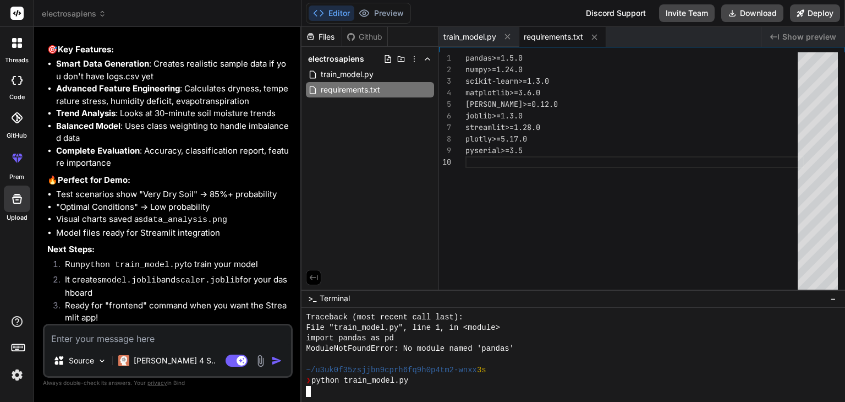
scroll to position [359, 0]
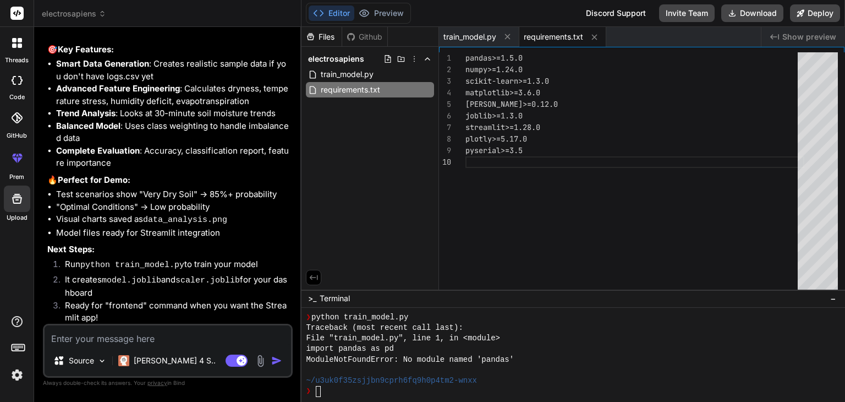
click at [259, 335] on textarea at bounding box center [168, 335] width 247 height 20
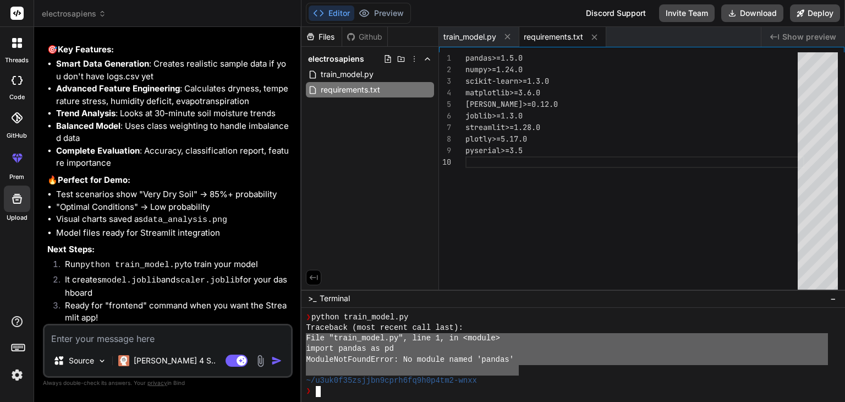
type textarea "x"
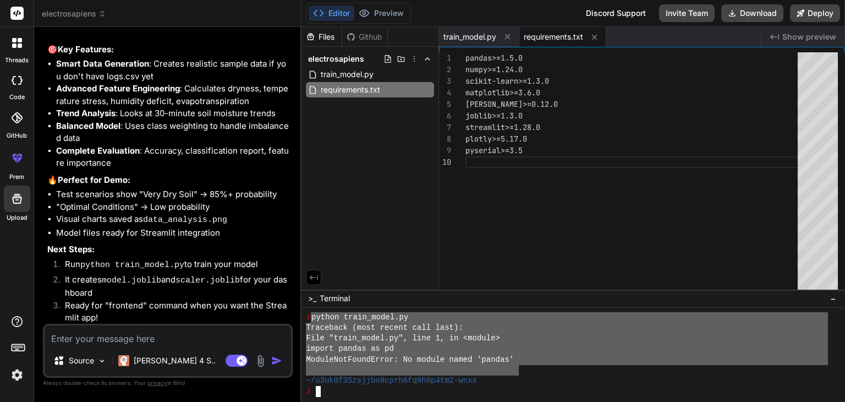
click at [308, 320] on div "❯ python train_model.py Traceback (most recent call last): File "train_model.py…" at bounding box center [567, 354] width 522 height 85
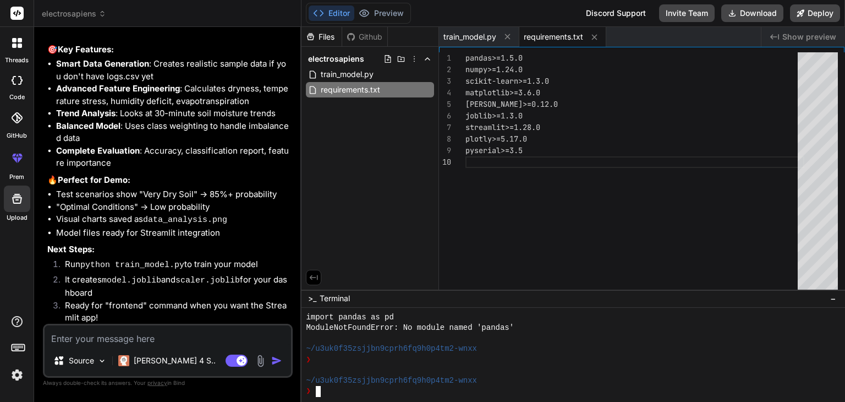
scroll to position [390, 0]
click at [90, 342] on textarea at bounding box center [168, 335] width 247 height 20
paste textarea "Lor ips do sitame consectet adi e seddoeius tempori. Utlabore etdolorema aliqu …"
type textarea "Lor ips do sitame consectet adi e seddoeius tempori. Utlabore etdolorema aliqu …"
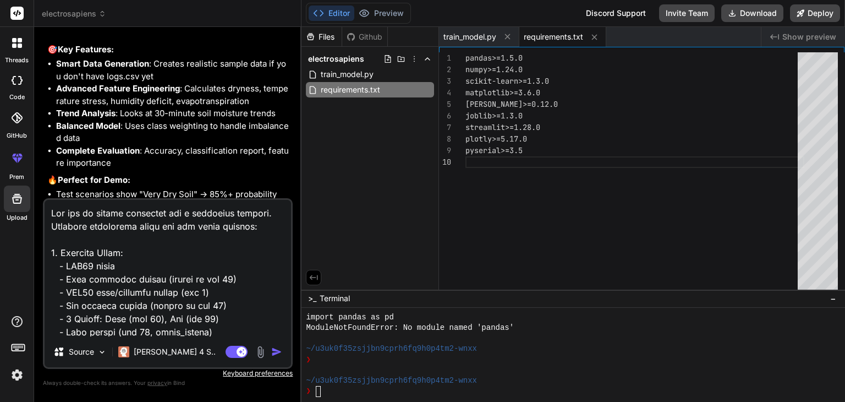
scroll to position [965, 0]
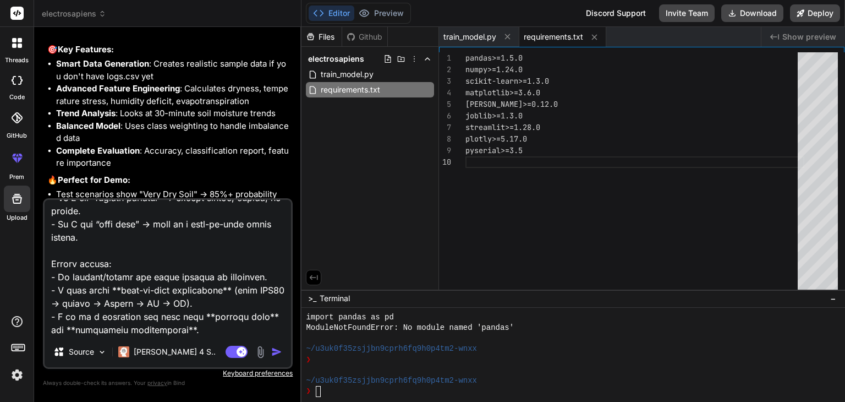
type textarea "x"
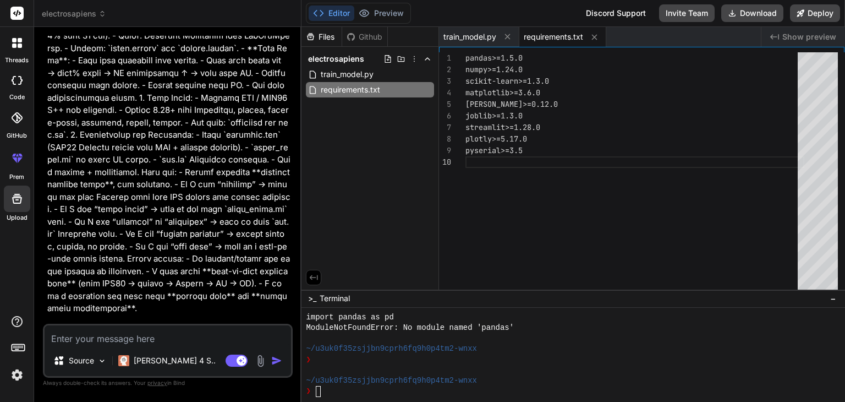
scroll to position [1824, 0]
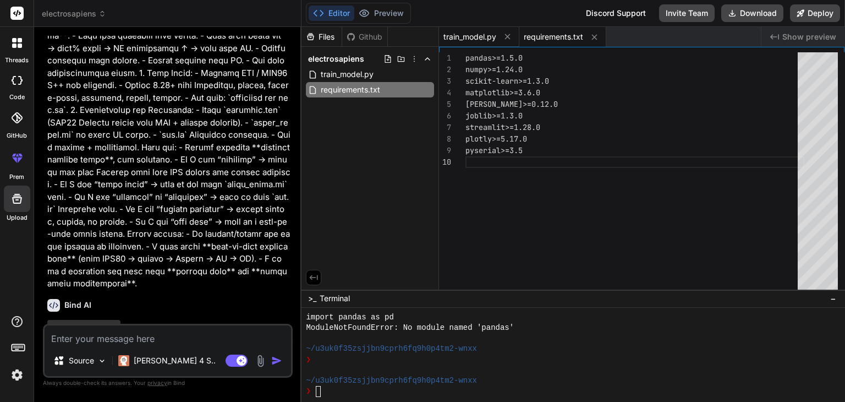
click at [471, 31] on span "train_model.py" at bounding box center [470, 36] width 53 height 11
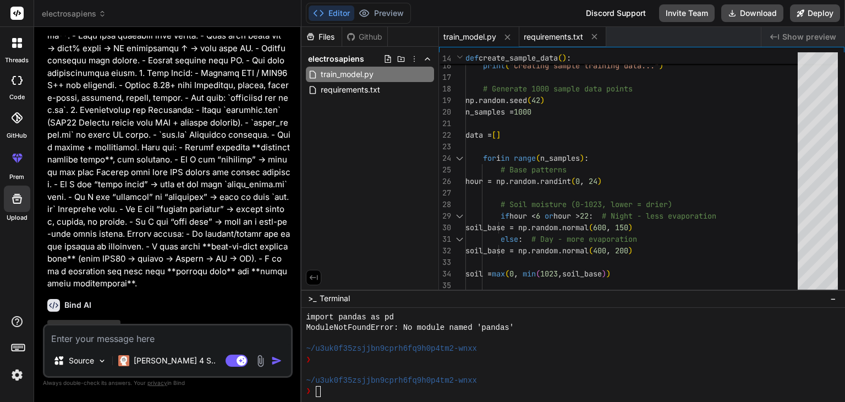
click at [564, 30] on div "requirements.txt" at bounding box center [563, 37] width 87 height 20
type textarea "pandas>=1.5.0 numpy>=1.24.0 scikit-learn>=1.3.0 matplotlib>=3.6.0 [PERSON_NAME]…"
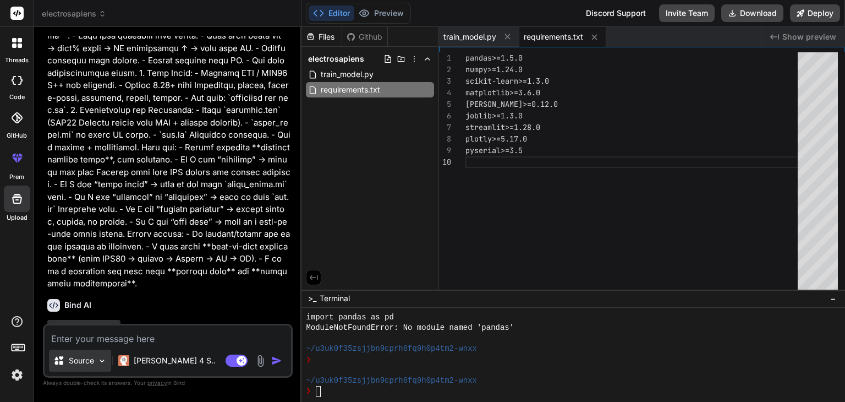
click at [85, 371] on div "Source" at bounding box center [80, 361] width 62 height 22
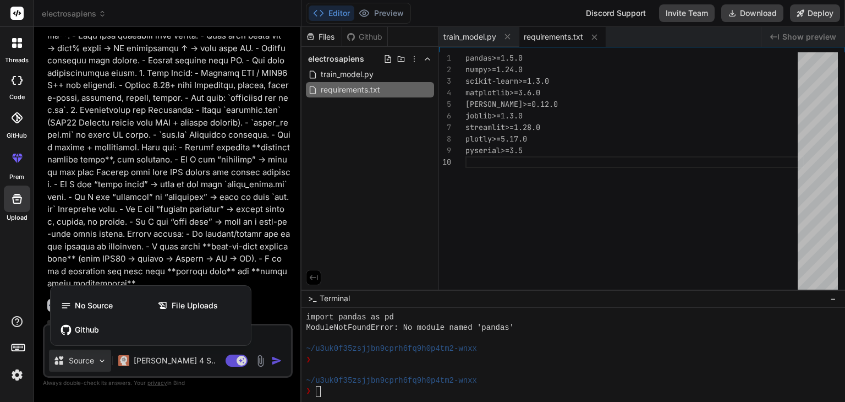
click at [216, 250] on div at bounding box center [422, 201] width 845 height 402
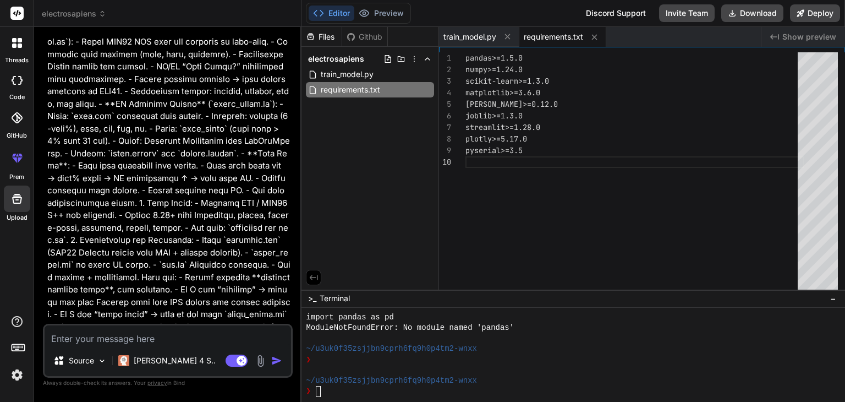
scroll to position [1693, 0]
click at [321, 388] on div "❯" at bounding box center [567, 391] width 522 height 10
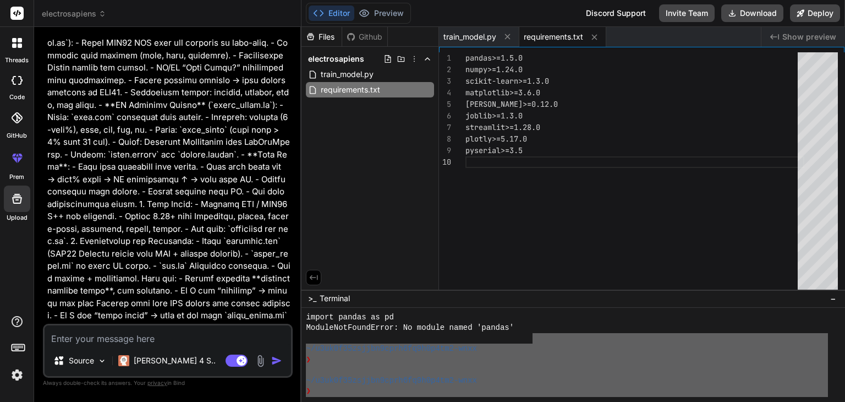
scroll to position [390, 0]
drag, startPoint x: 534, startPoint y: 335, endPoint x: 325, endPoint y: 417, distance: 224.2
click at [325, 401] on html "threads code GitHub prem Upload electrosapiens Created with Pixso. Bind AI Web …" at bounding box center [422, 201] width 845 height 402
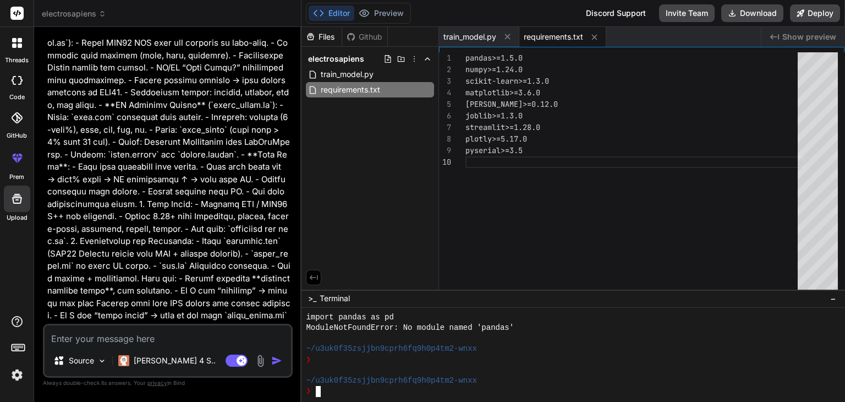
click at [425, 375] on div at bounding box center [567, 370] width 522 height 10
click at [478, 35] on span "train_model.py" at bounding box center [470, 36] width 53 height 11
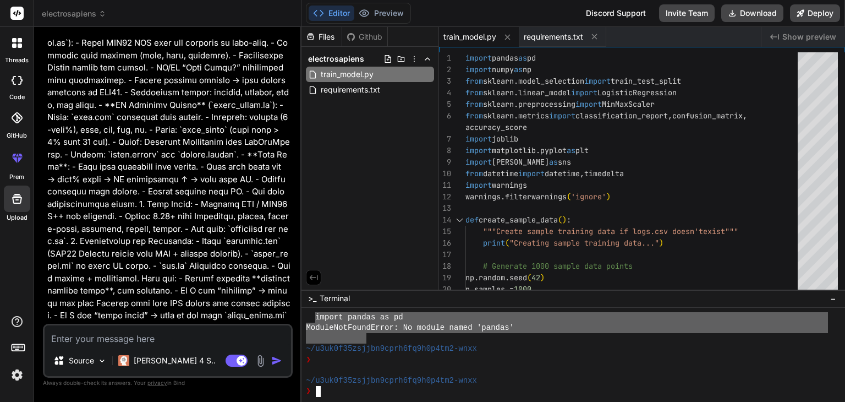
drag, startPoint x: 316, startPoint y: 317, endPoint x: 367, endPoint y: 340, distance: 54.9
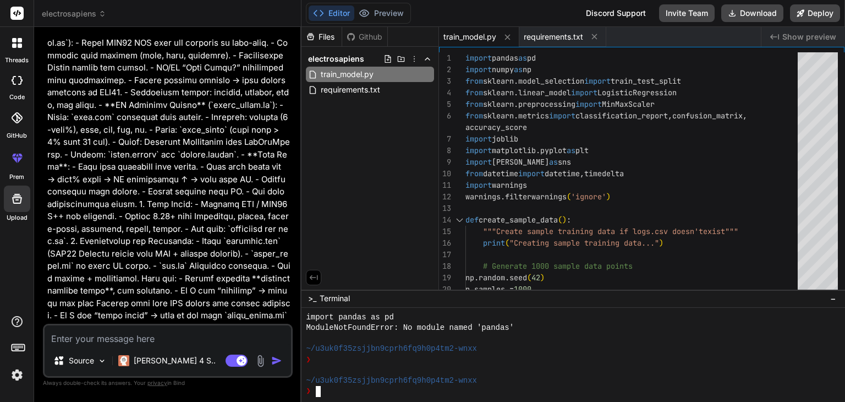
click at [367, 340] on div at bounding box center [567, 338] width 522 height 10
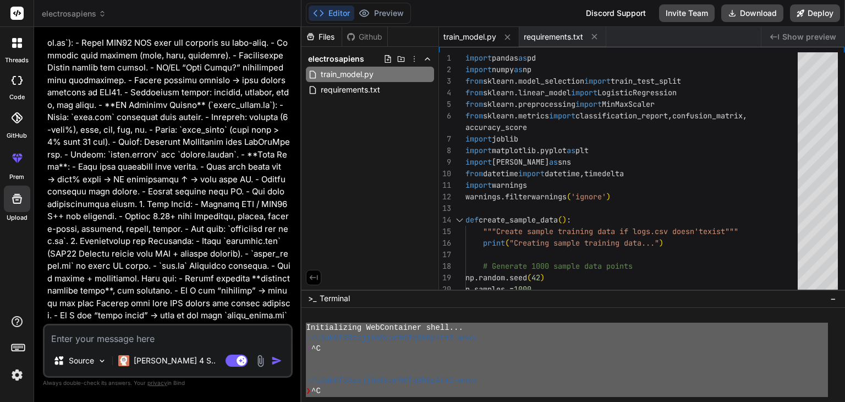
scroll to position [0, 0]
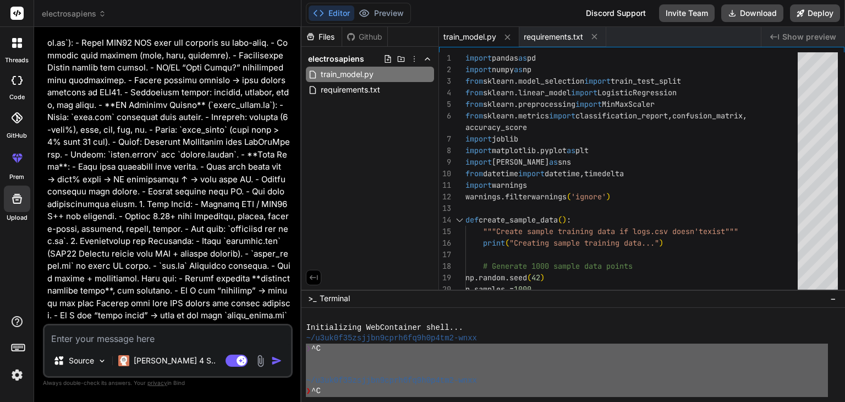
drag, startPoint x: 367, startPoint y: 340, endPoint x: 290, endPoint y: 351, distance: 77.4
click at [290, 351] on div "electrosapiens Created with Pixso. Bind AI Web Search Created with Pixso. Code …" at bounding box center [439, 201] width 811 height 402
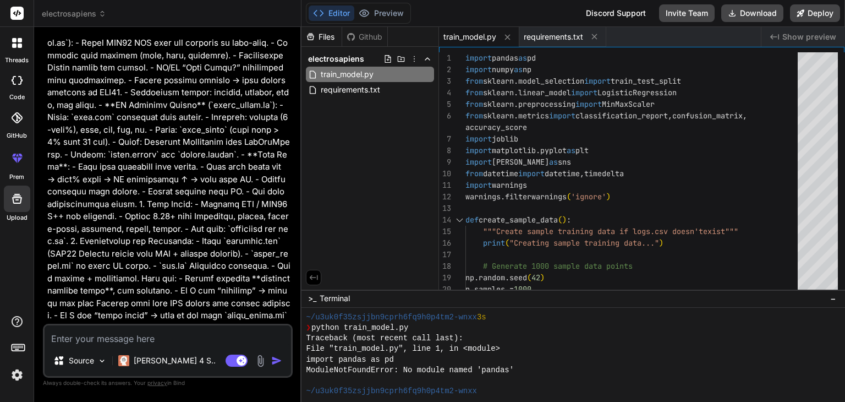
scroll to position [351, 0]
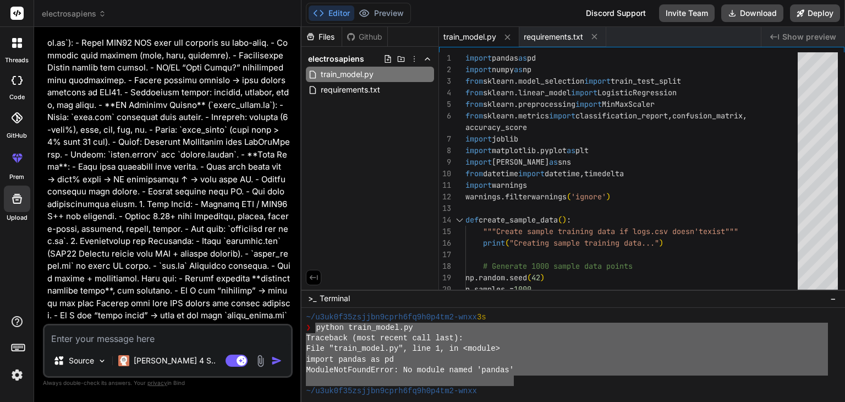
click at [313, 329] on div "~/u3uk0f35zsjjbn9cprh6fq9h0p4tm2-wnxx 3s ❯ python train_model.py Traceback (mos…" at bounding box center [567, 354] width 522 height 85
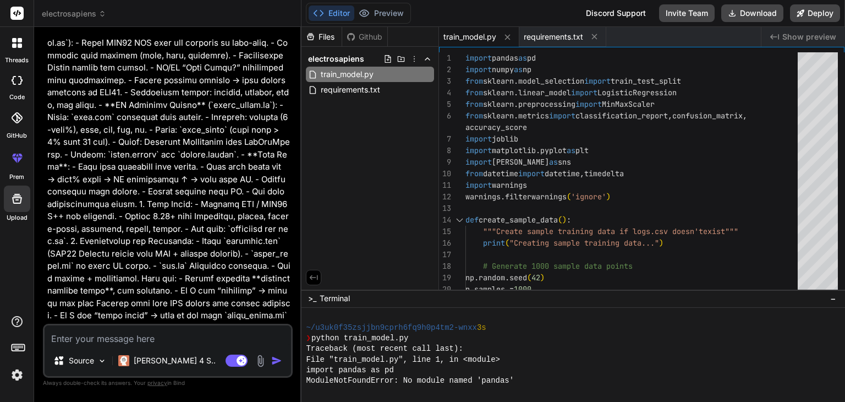
scroll to position [339, 0]
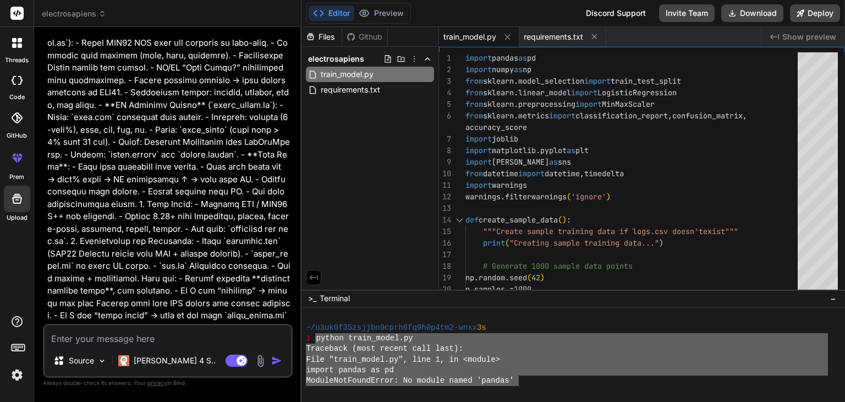
drag, startPoint x: 521, startPoint y: 386, endPoint x: 314, endPoint y: 337, distance: 212.6
click at [314, 337] on div "~/u3uk0f35zsjjbn9cprh6fq9h0p4tm2-wnxx 3s ❯ python train_model.py Traceback (mos…" at bounding box center [567, 354] width 522 height 85
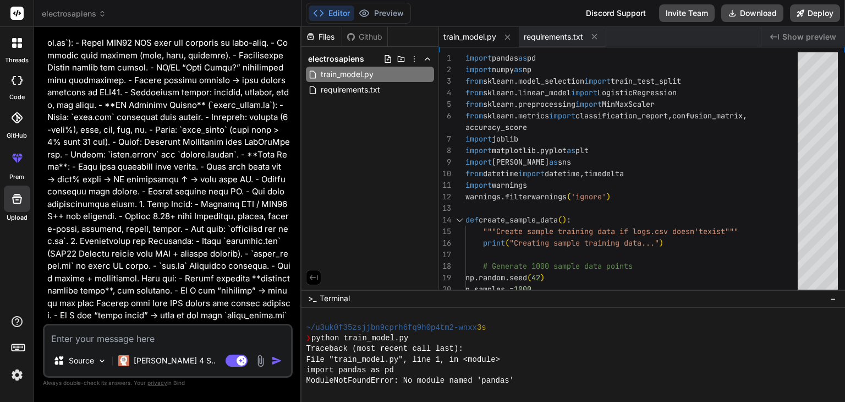
drag, startPoint x: 314, startPoint y: 337, endPoint x: 473, endPoint y: 370, distance: 162.4
click at [473, 370] on div "import pandas as pd" at bounding box center [567, 370] width 522 height 10
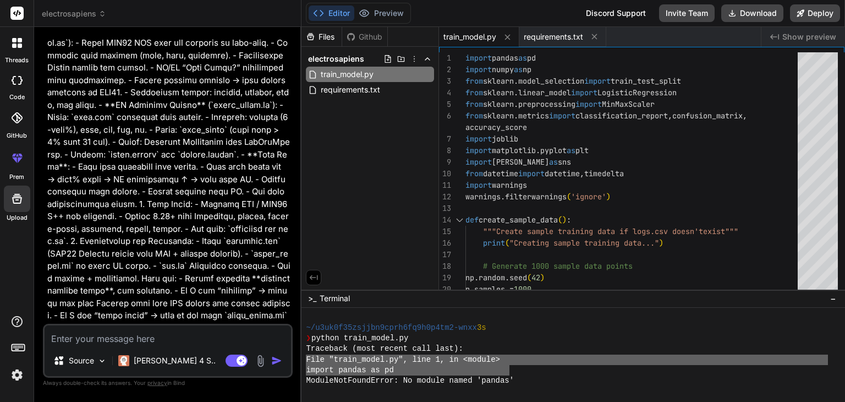
click at [336, 364] on div "~/u3uk0f35zsjjbn9cprh6fq9h0p4tm2-wnxx 3s ❯ python train_model.py Traceback (mos…" at bounding box center [567, 354] width 522 height 85
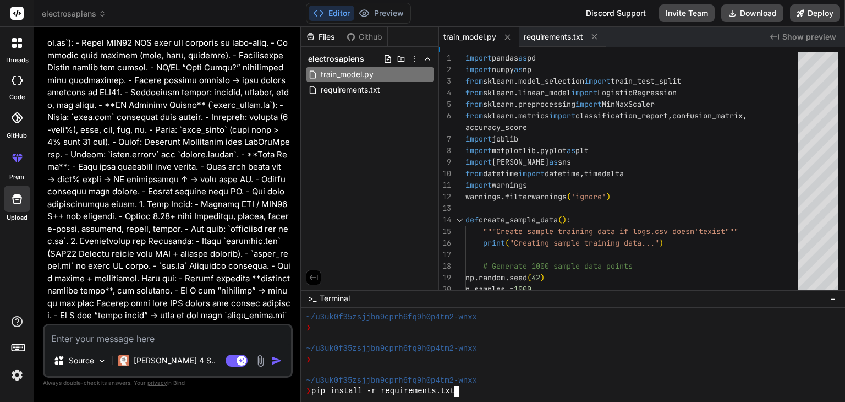
scroll to position [496, 0]
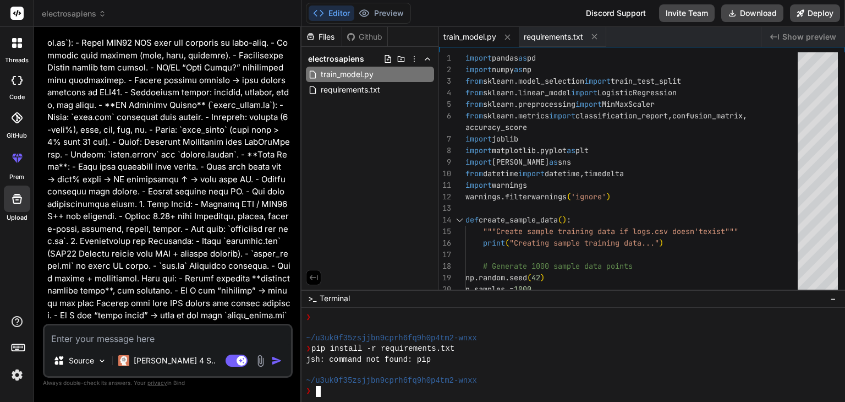
click at [316, 389] on textarea "Terminal input" at bounding box center [317, 391] width 4 height 10
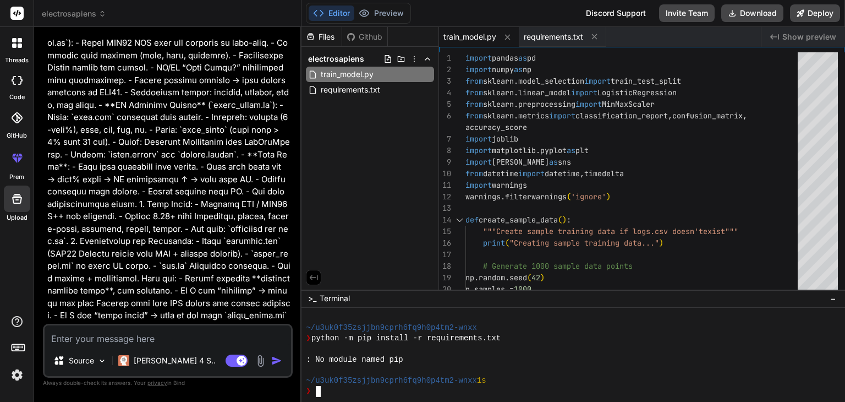
scroll to position [549, 0]
click at [317, 389] on textarea "Terminal input" at bounding box center [317, 391] width 4 height 10
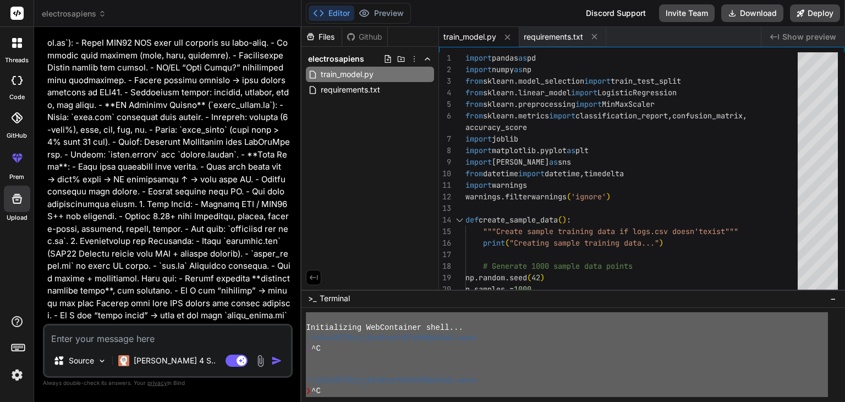
scroll to position [0, 0]
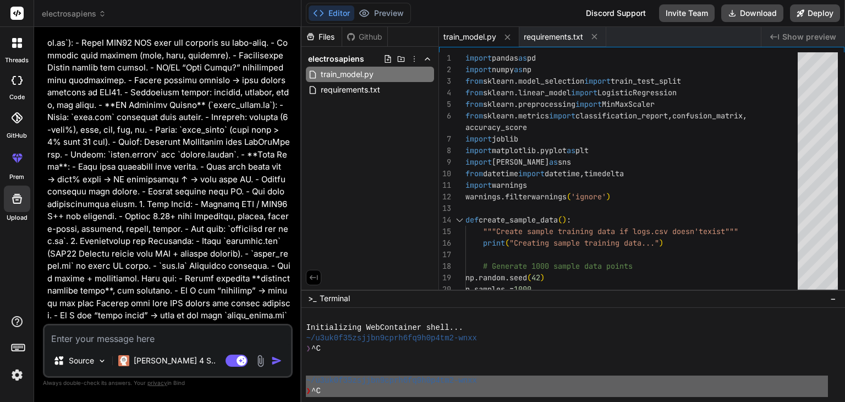
drag, startPoint x: 522, startPoint y: 370, endPoint x: 298, endPoint y: 380, distance: 224.2
click at [298, 380] on div "electrosapiens Created with Pixso. Bind AI Web Search Created with Pixso. Code …" at bounding box center [439, 201] width 811 height 402
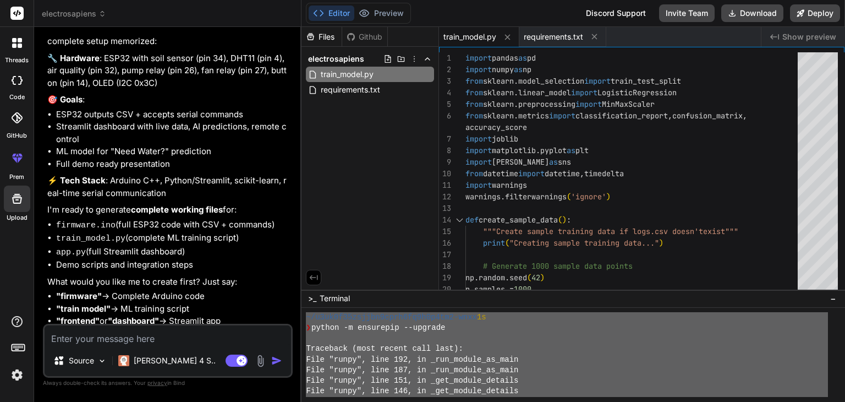
drag, startPoint x: 520, startPoint y: 357, endPoint x: 313, endPoint y: 304, distance: 213.1
click at [313, 304] on div ">_ Terminal − 77777777777777777777777777777777 ~/u3uk0f35zsjjbn9cprh6fq9h0p4tm2…" at bounding box center [574, 346] width 544 height 112
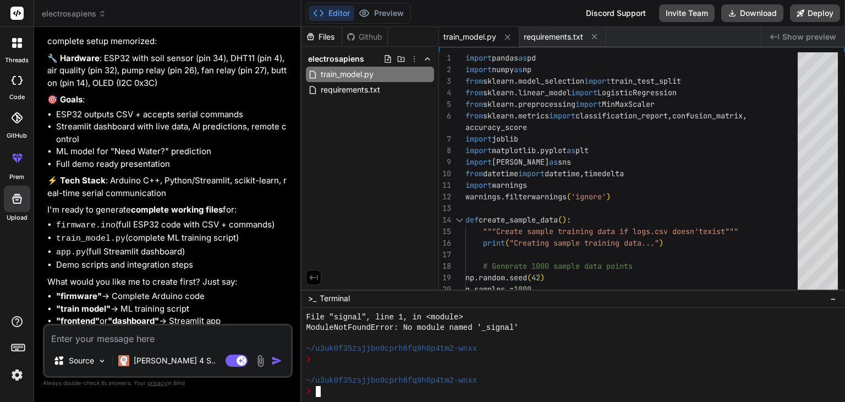
scroll to position [1215, 0]
click at [20, 97] on label "code" at bounding box center [16, 96] width 15 height 9
click at [17, 89] on div at bounding box center [17, 80] width 24 height 22
drag, startPoint x: 465, startPoint y: 53, endPoint x: 512, endPoint y: 254, distance: 205.9
click at [512, 254] on div "15 16 17 18 19 20 14 12 13 11 10 9 8 7 6 5 4 3 2 1 """Create sample training da…" at bounding box center [642, 173] width 406 height 242
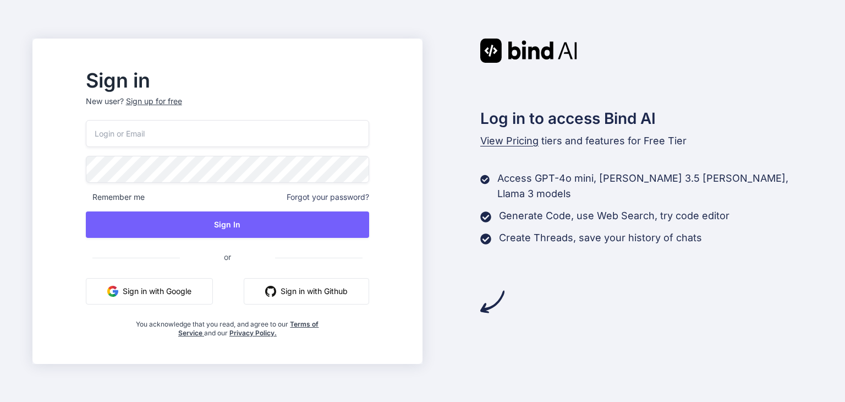
click at [213, 284] on button "Sign in with Google" at bounding box center [149, 291] width 127 height 26
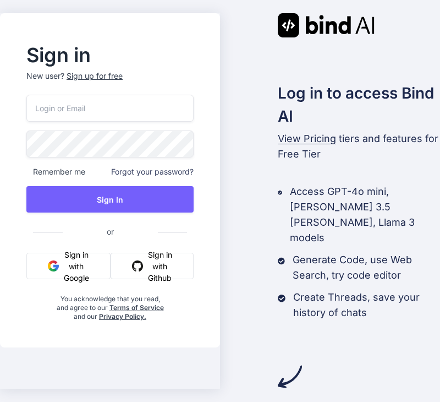
click at [82, 279] on button "Sign in with Google" at bounding box center [68, 266] width 84 height 26
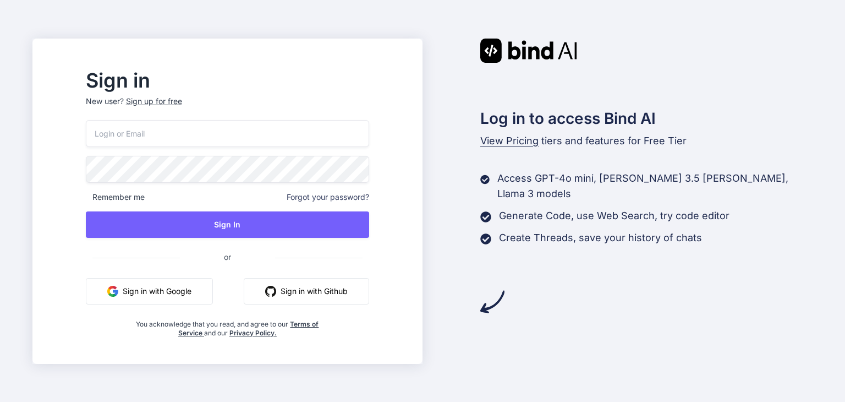
click at [203, 298] on button "Sign in with Google" at bounding box center [149, 291] width 127 height 26
click at [213, 300] on button "Sign in with Google" at bounding box center [149, 291] width 127 height 26
click at [209, 298] on button "Sign in with Google" at bounding box center [149, 291] width 127 height 26
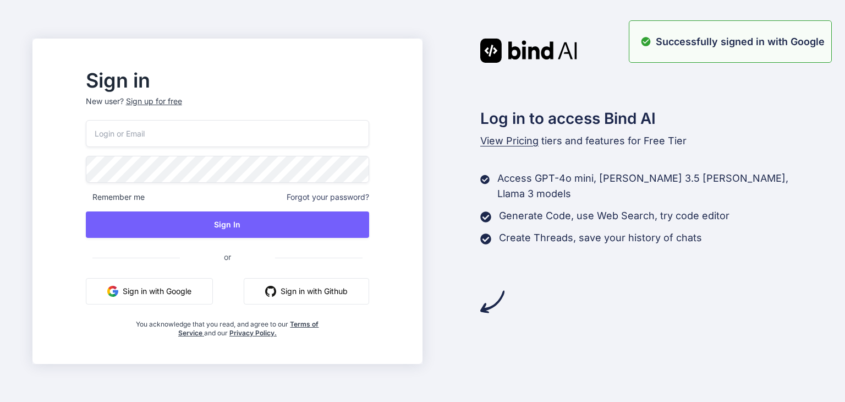
click at [209, 297] on button "Sign in with Google" at bounding box center [149, 291] width 127 height 26
